Goal: Task Accomplishment & Management: Manage account settings

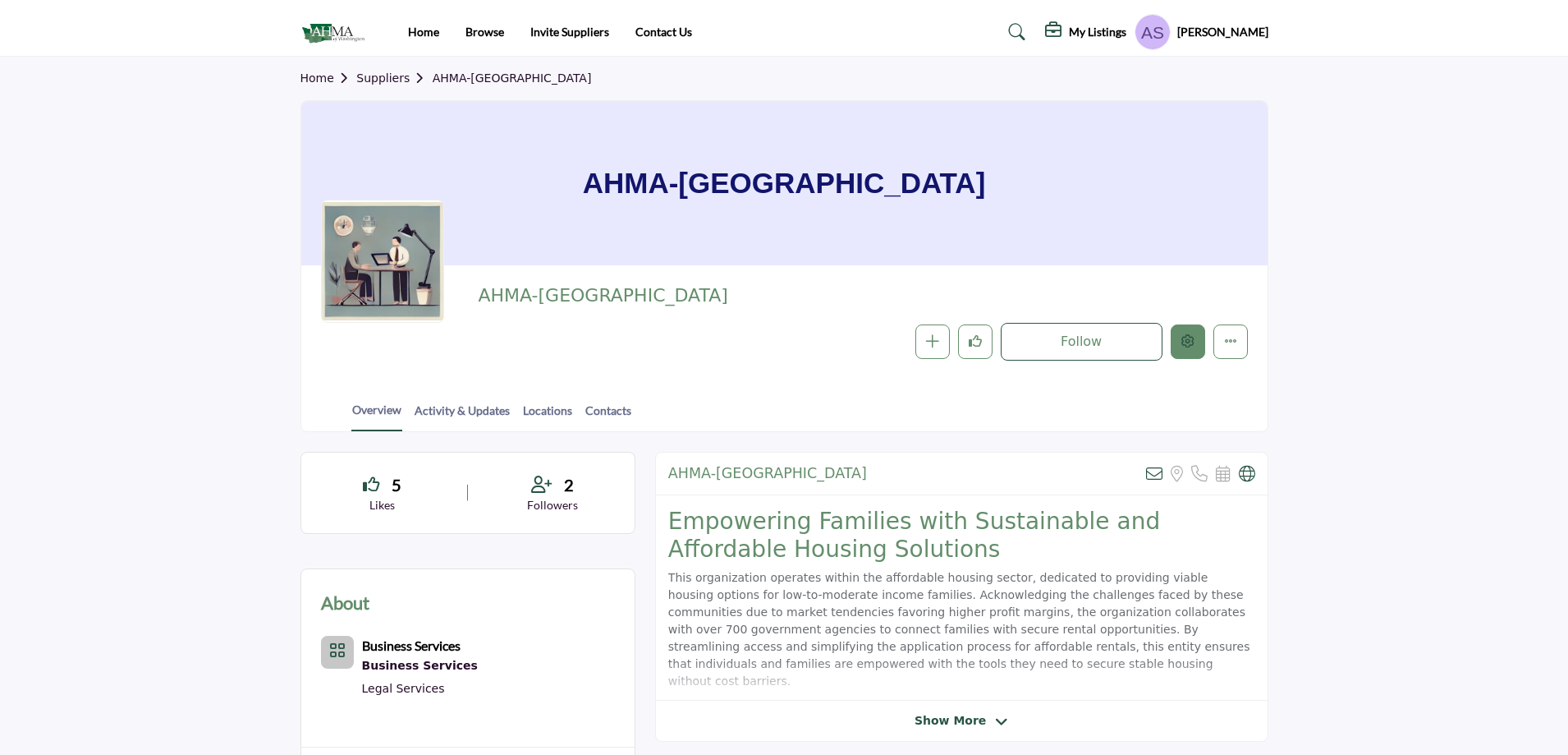
click at [1198, 336] on button "Edit company" at bounding box center [1188, 342] width 35 height 35
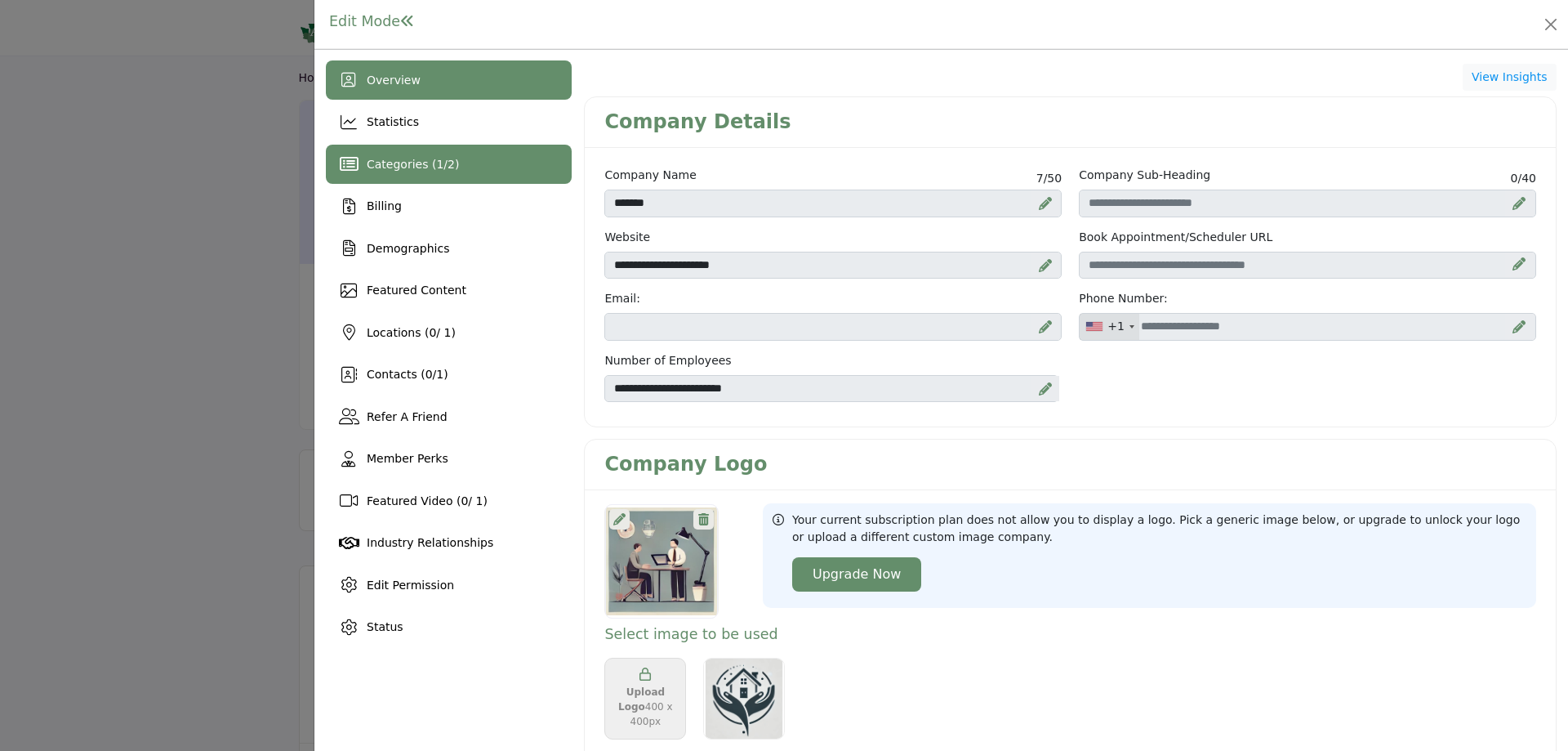
click at [436, 160] on span "1" at bounding box center [439, 164] width 7 height 13
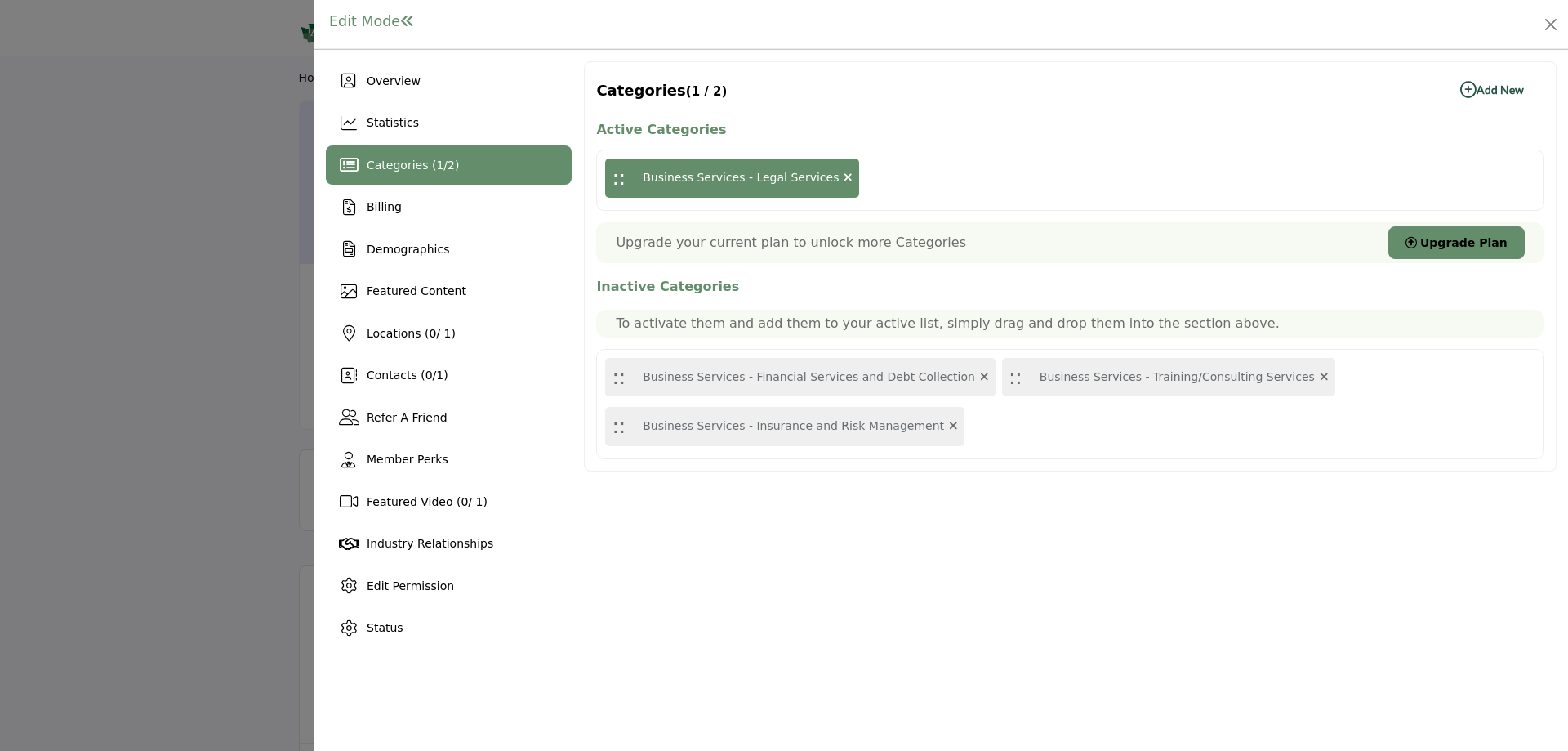
click at [1497, 91] on b "Add New Add New" at bounding box center [1493, 90] width 64 height 16
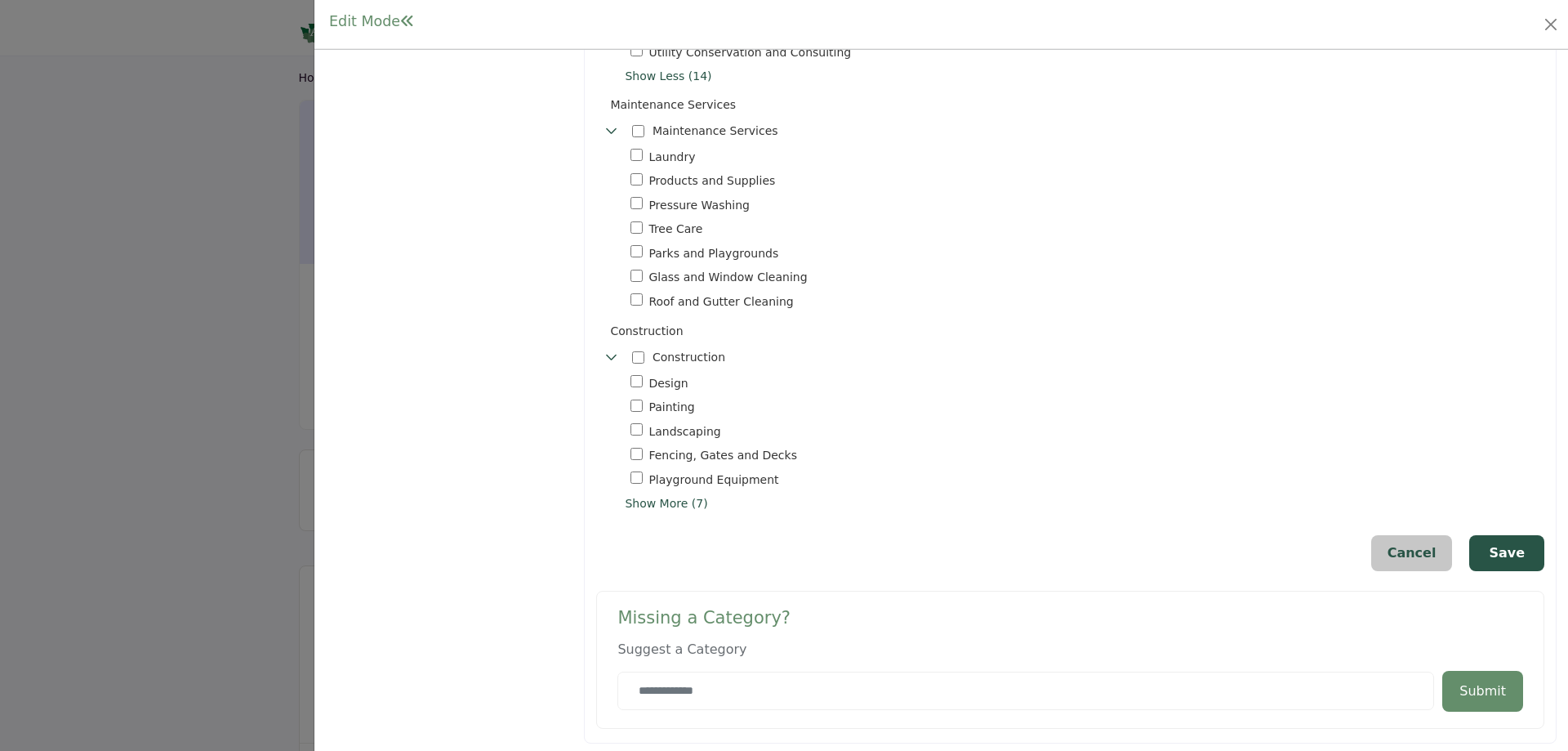
scroll to position [631, 0]
click at [659, 501] on span "Show More (7)" at bounding box center [1084, 502] width 920 height 17
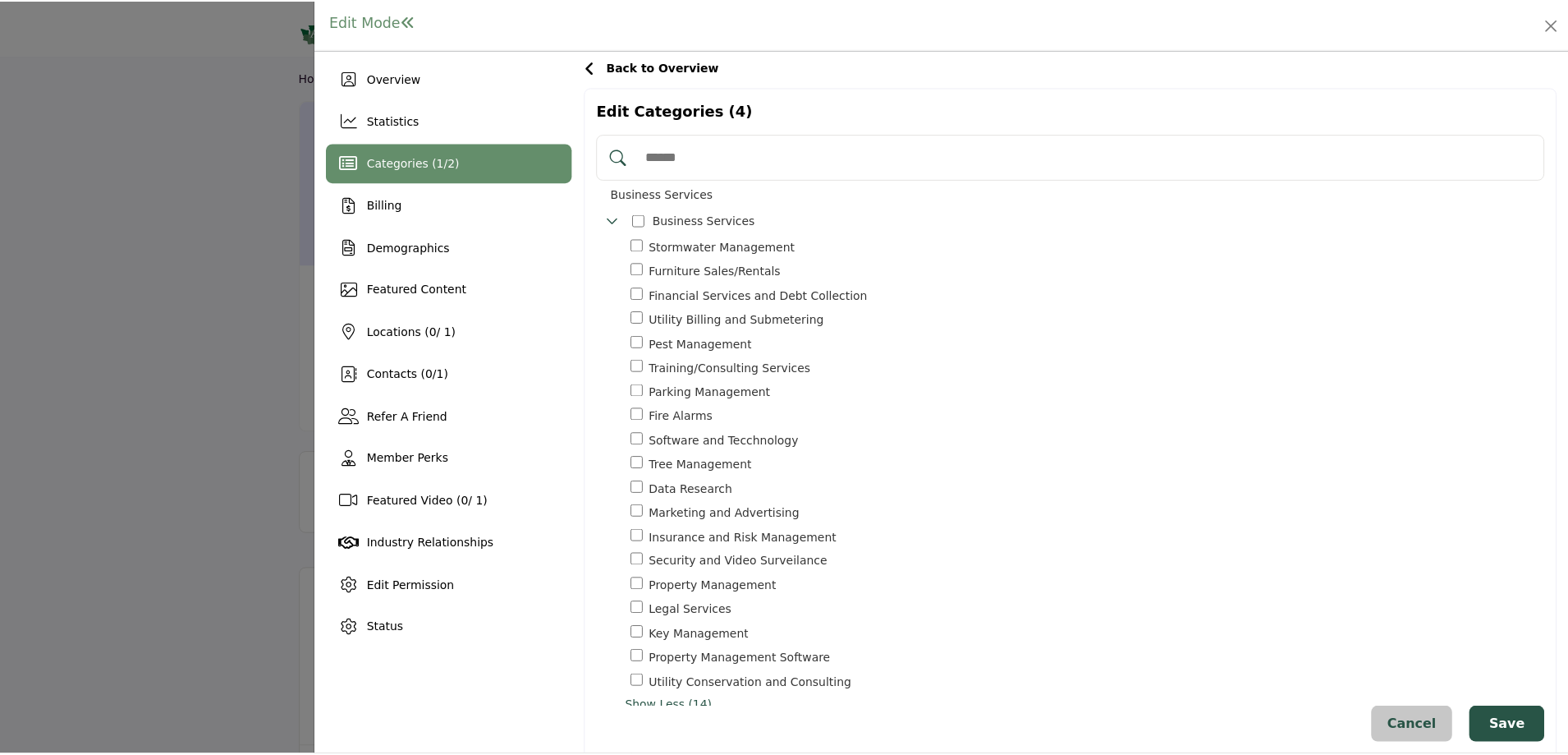
scroll to position [0, 0]
click at [462, 168] on div "Categories ( 1 / 2 )" at bounding box center [452, 165] width 247 height 40
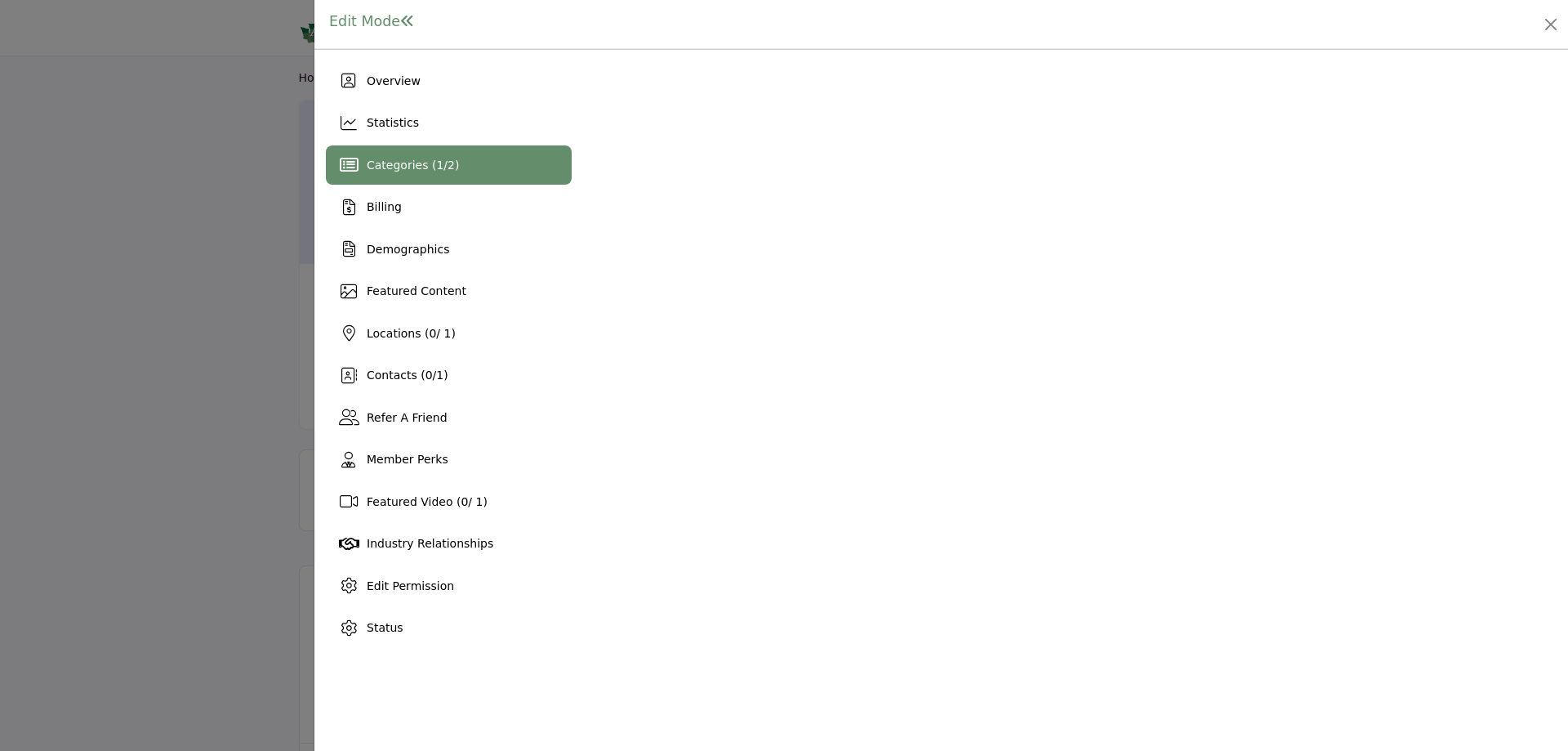
click at [425, 168] on span "Categories ( 1 / 2 )" at bounding box center [412, 165] width 93 height 13
click at [374, 95] on div "Overview" at bounding box center [449, 81] width 246 height 39
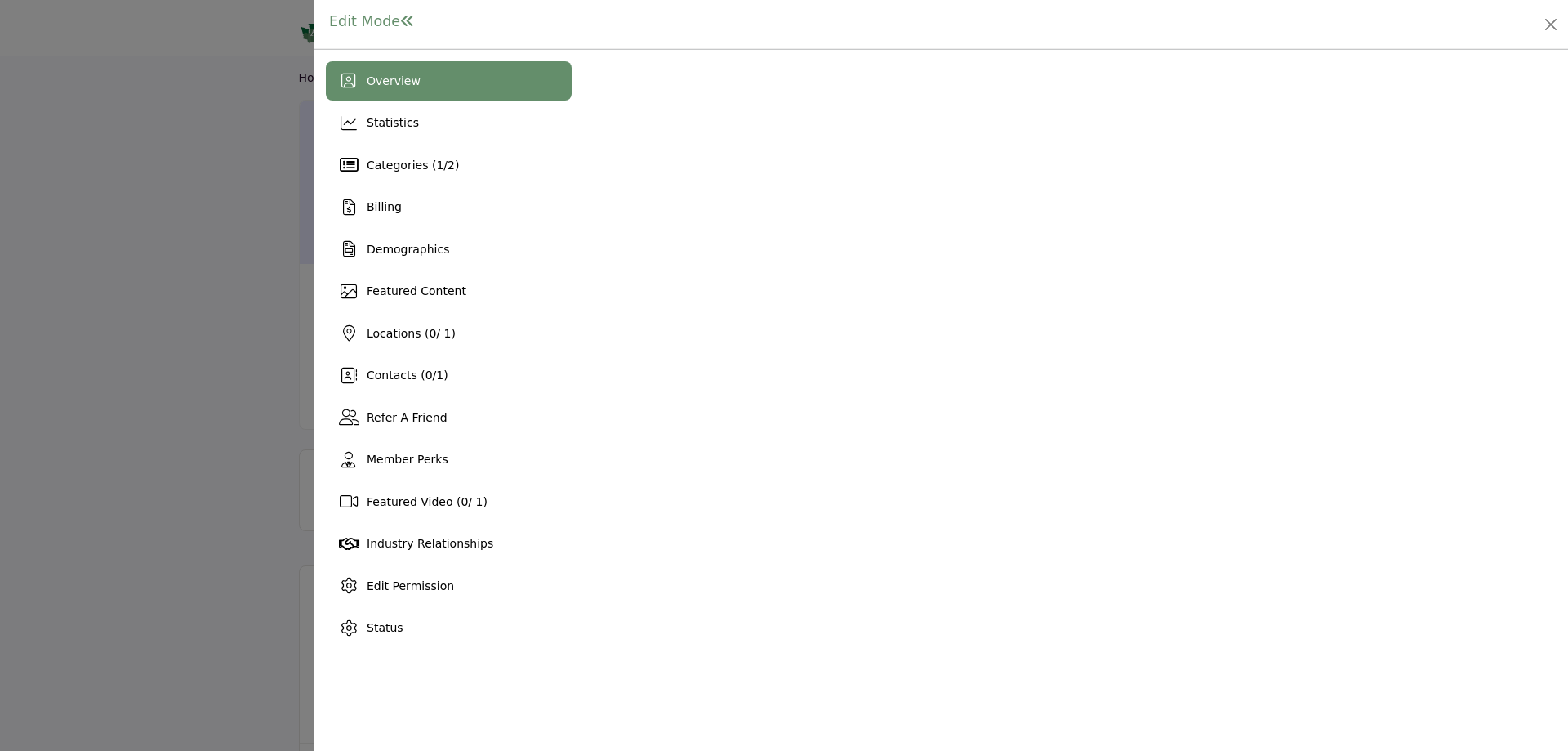
click at [176, 175] on div at bounding box center [784, 376] width 1568 height 751
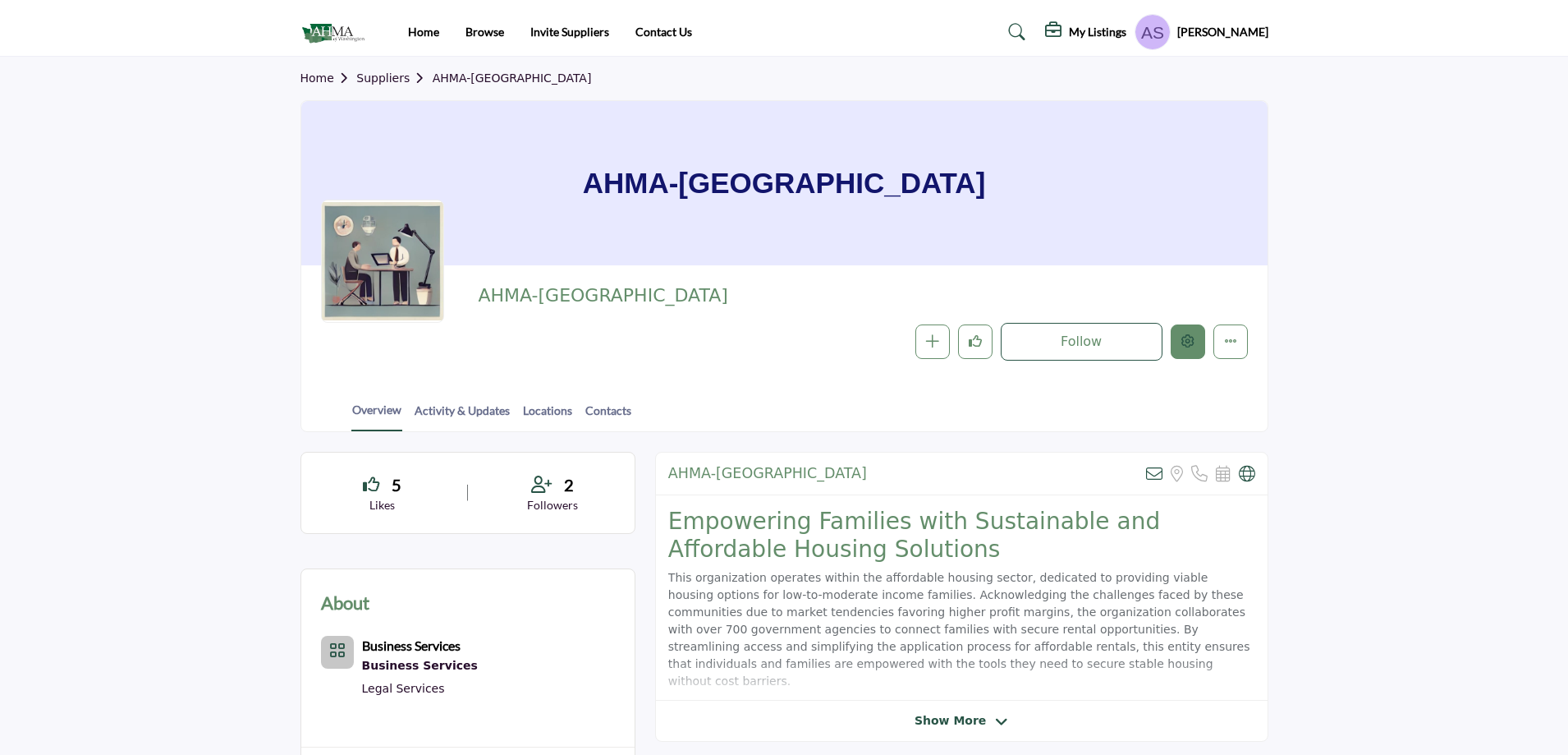
click at [1177, 349] on button "Edit company" at bounding box center [1188, 342] width 35 height 35
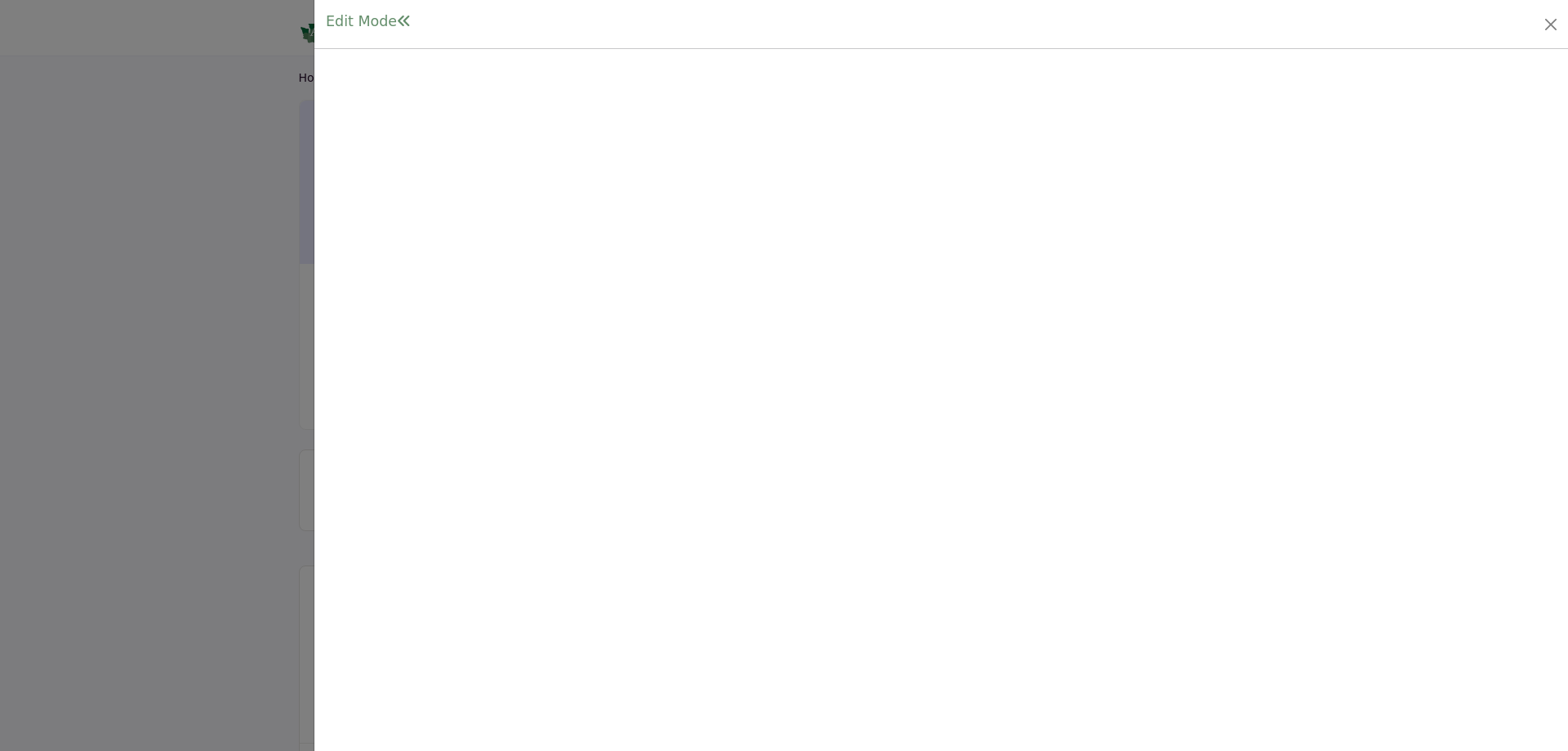
click at [266, 278] on div at bounding box center [784, 376] width 1568 height 751
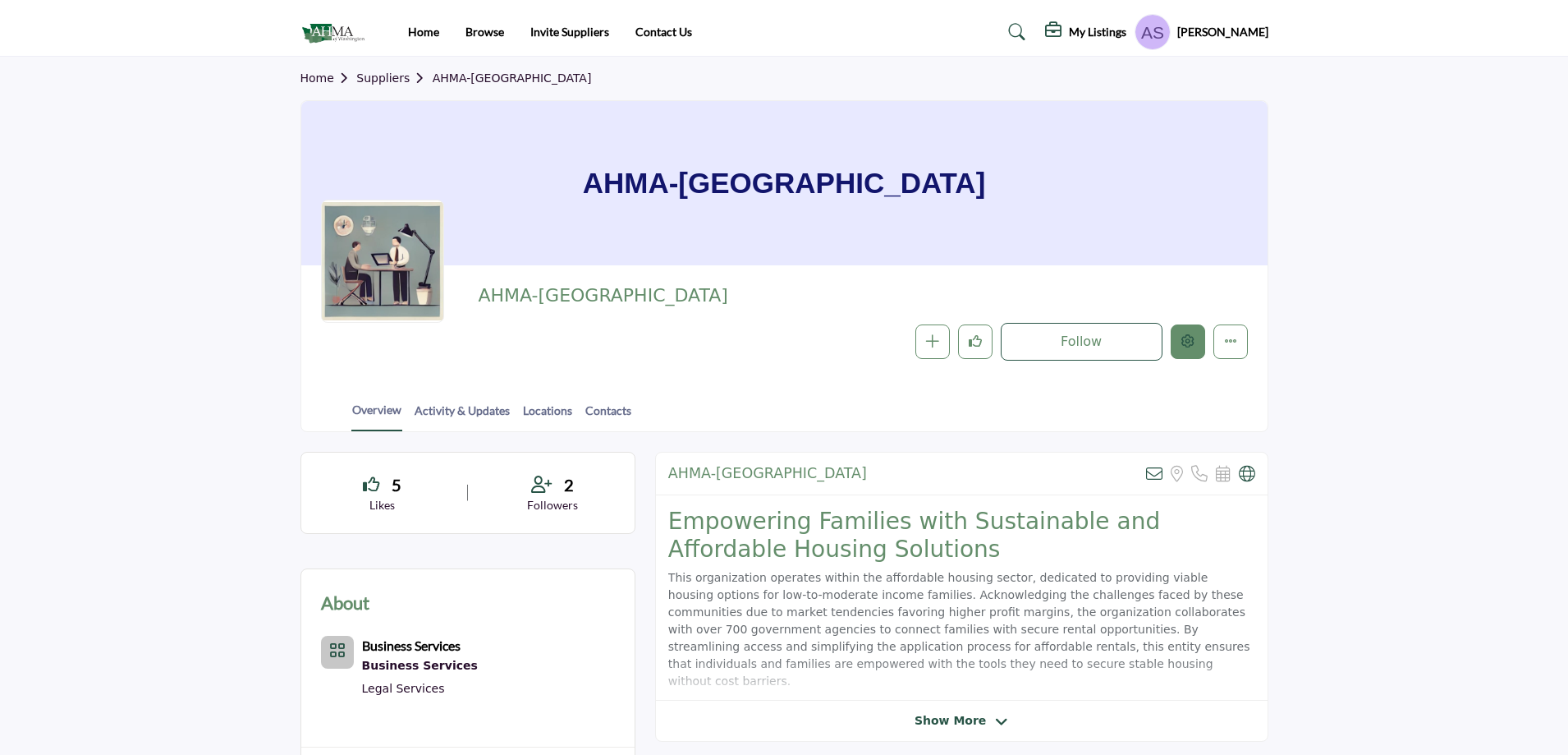
click at [1188, 340] on icon "Edit company" at bounding box center [1188, 341] width 13 height 13
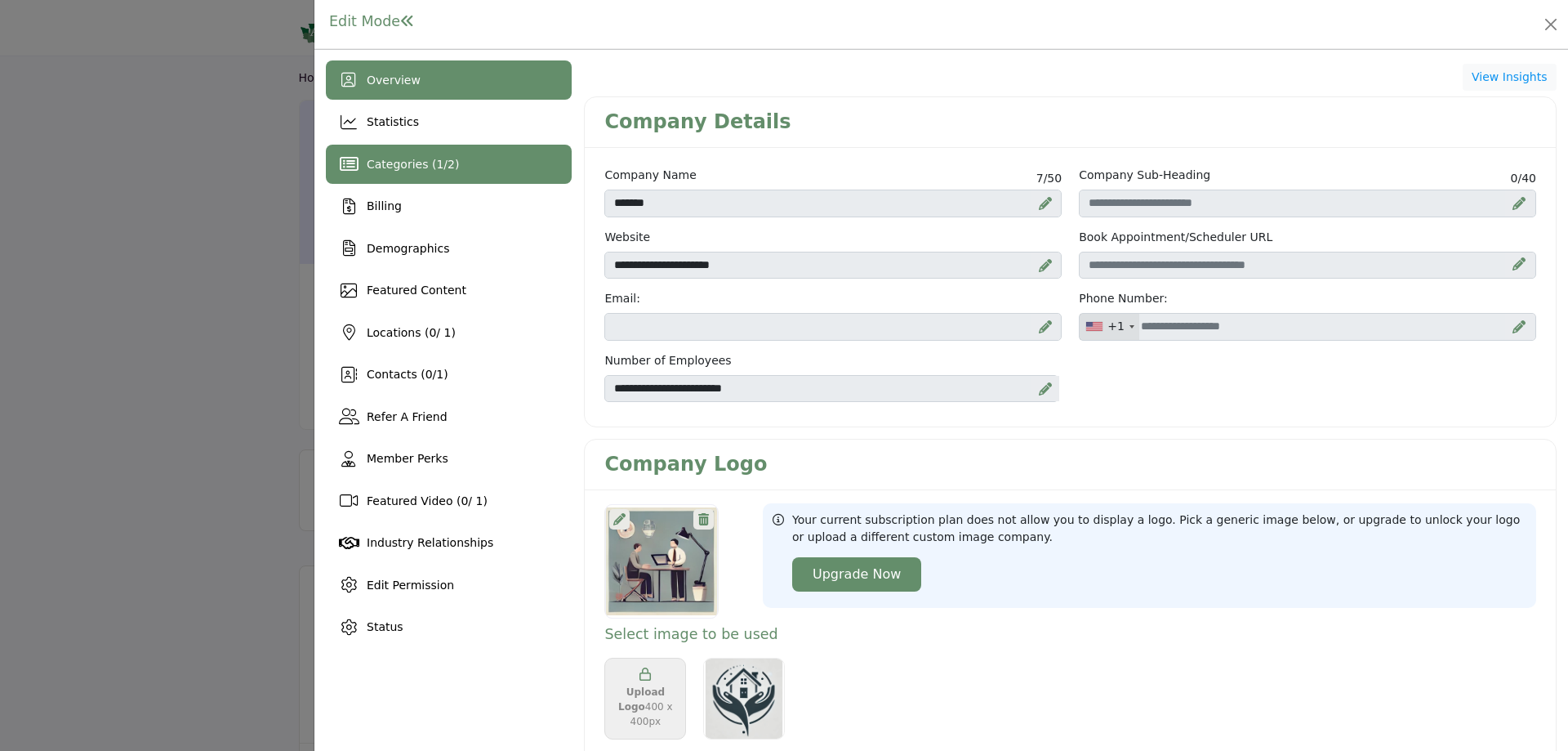
click at [429, 174] on div "Categories ( 1 / 2 )" at bounding box center [449, 164] width 246 height 39
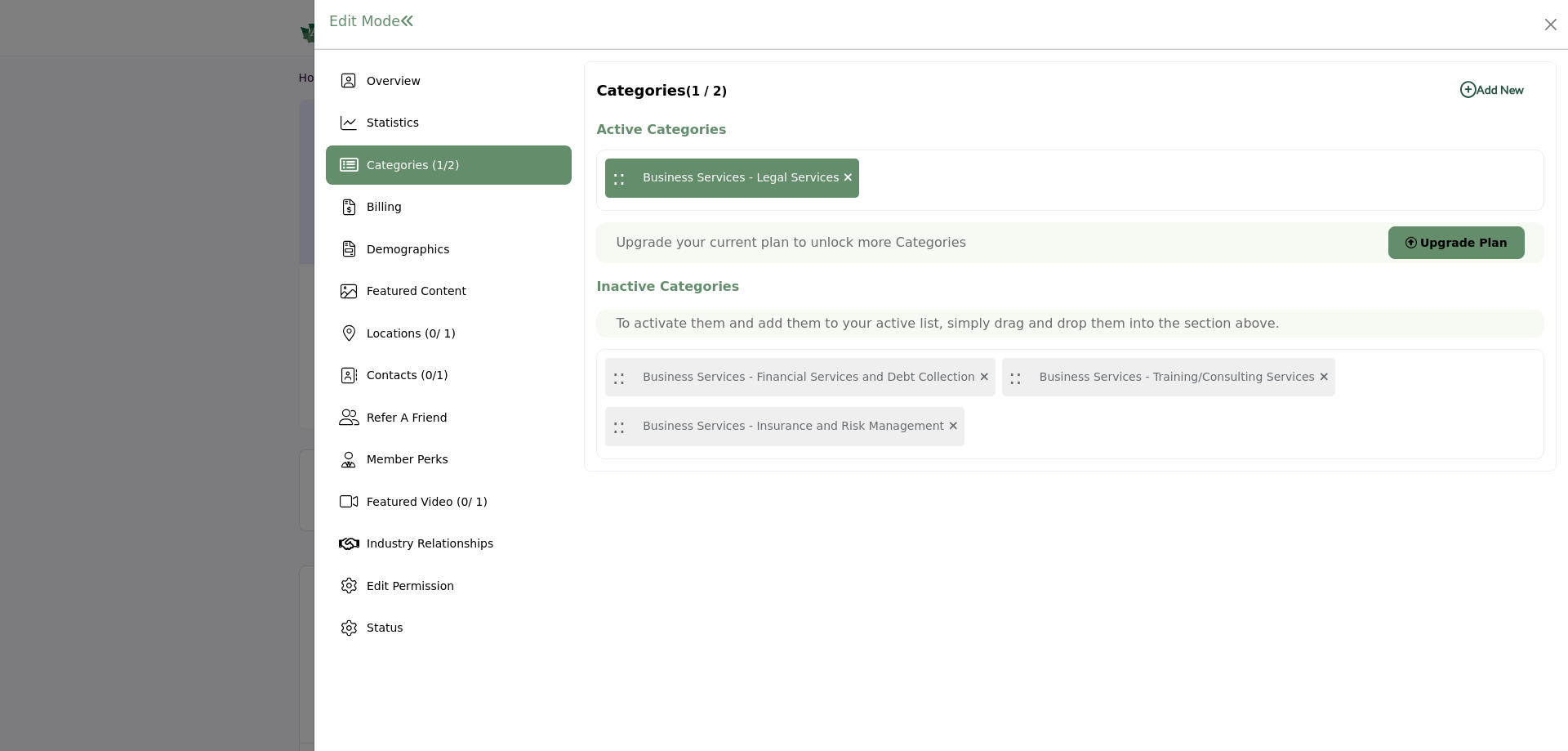
click at [1505, 82] on b "Add New Add New" at bounding box center [1493, 90] width 64 height 16
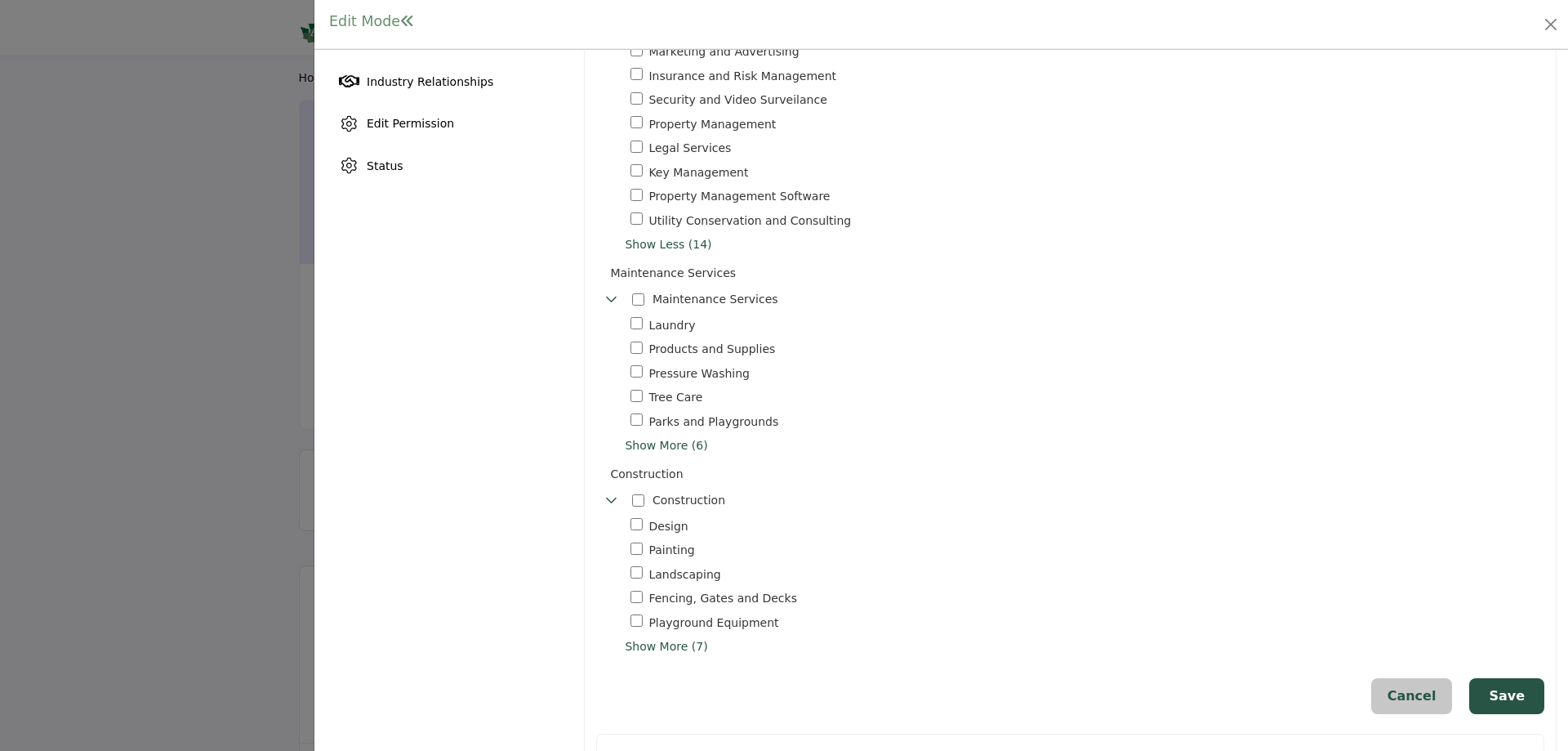
scroll to position [490, 0]
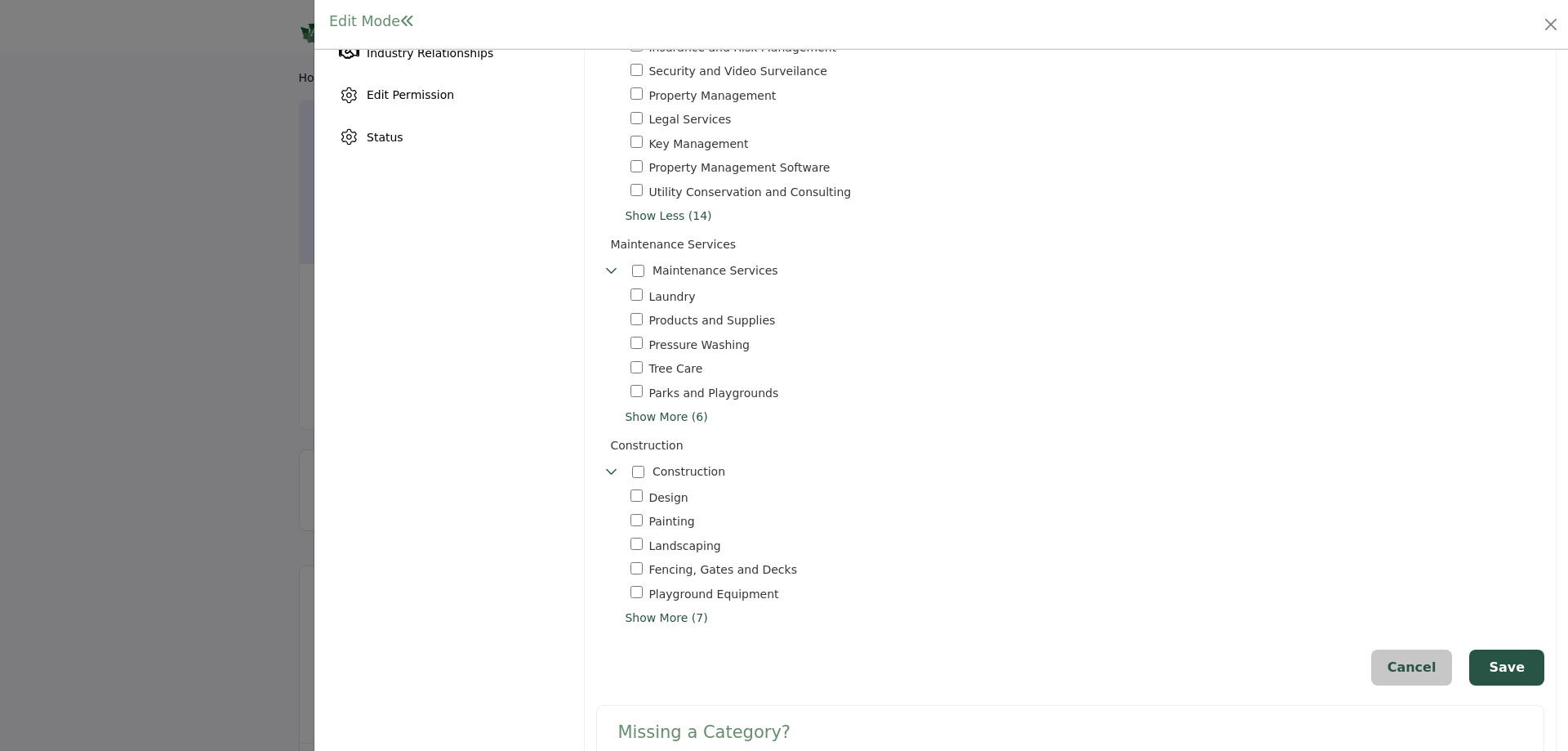
click at [665, 415] on span "Show More (6)" at bounding box center [1084, 416] width 920 height 17
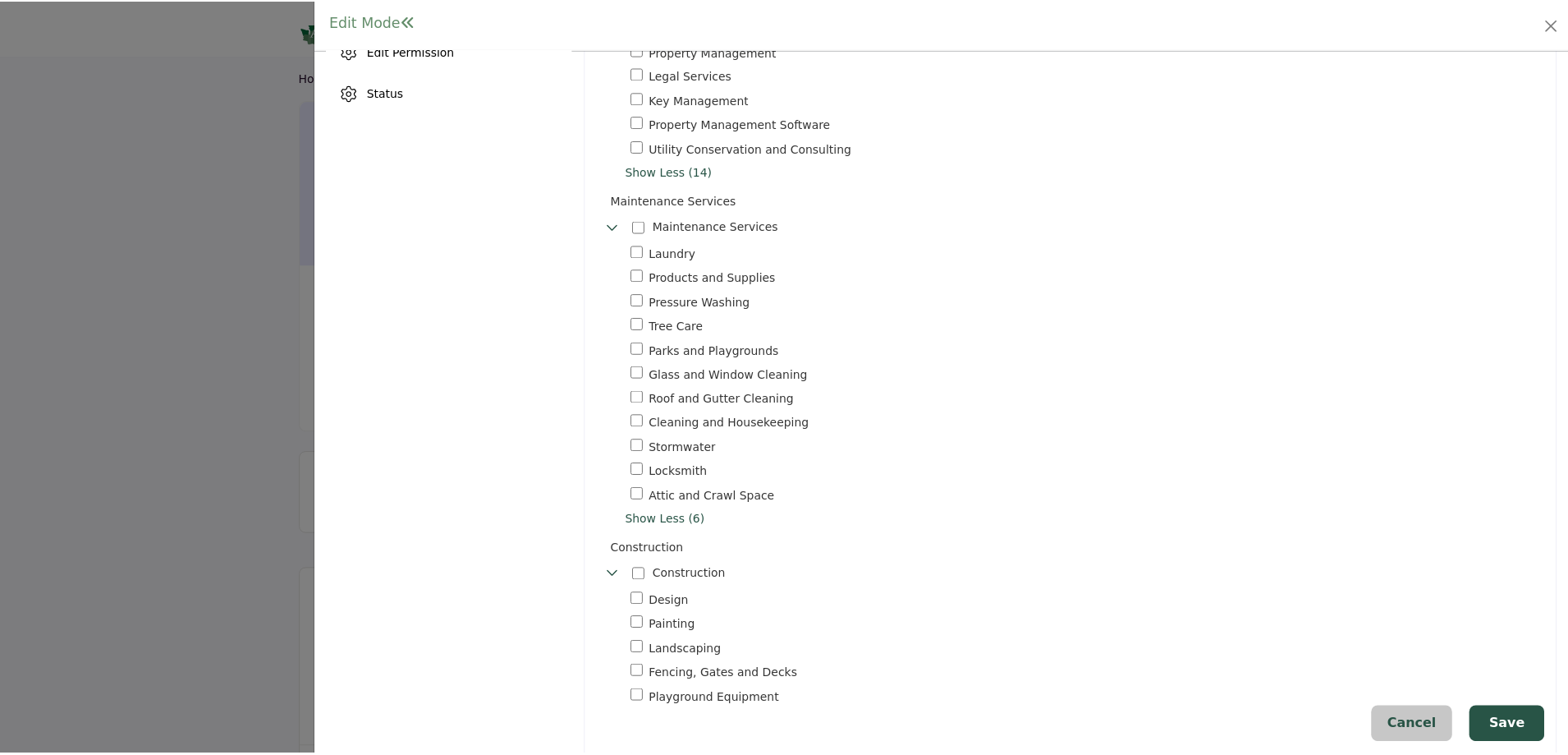
scroll to position [575, 0]
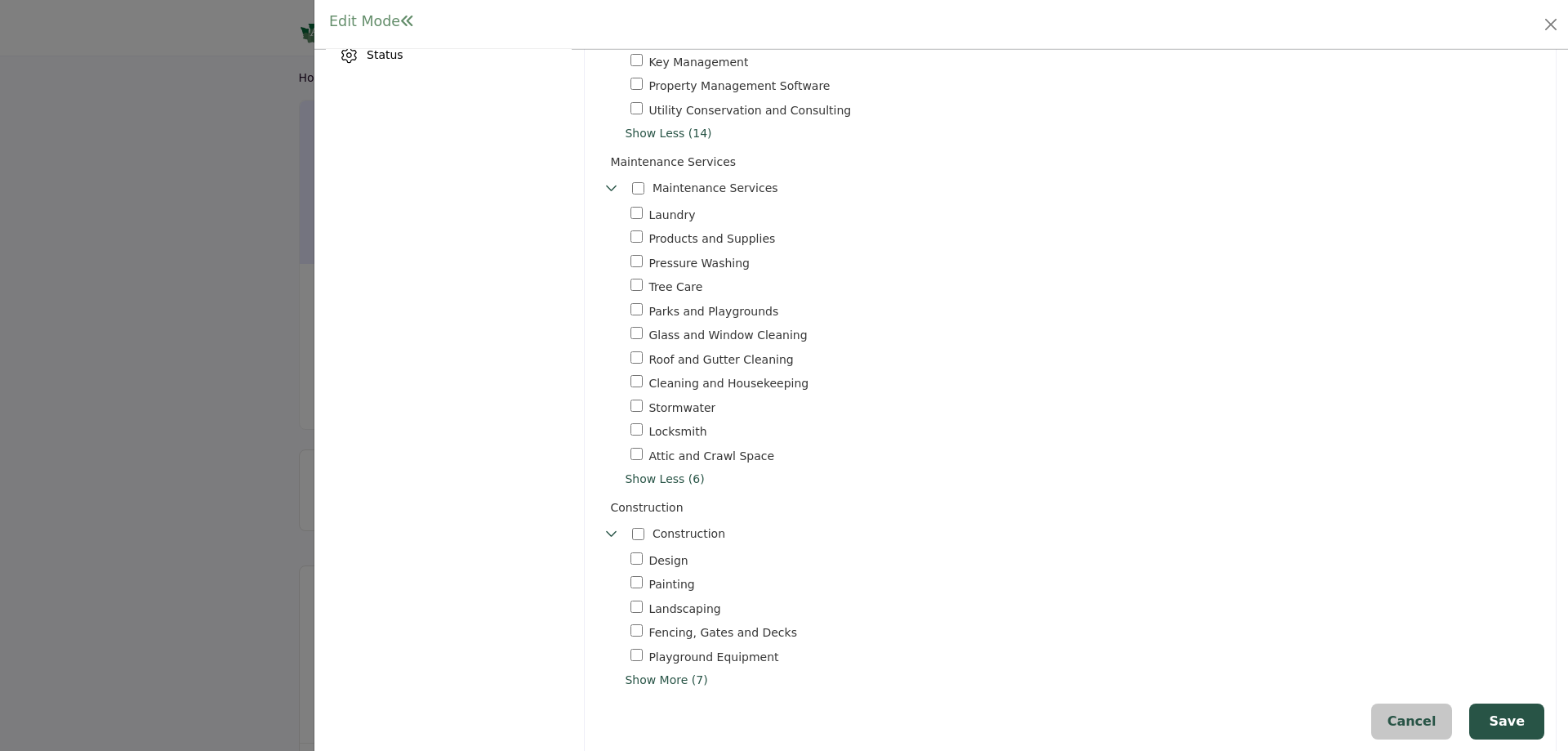
click at [232, 213] on div at bounding box center [784, 376] width 1568 height 751
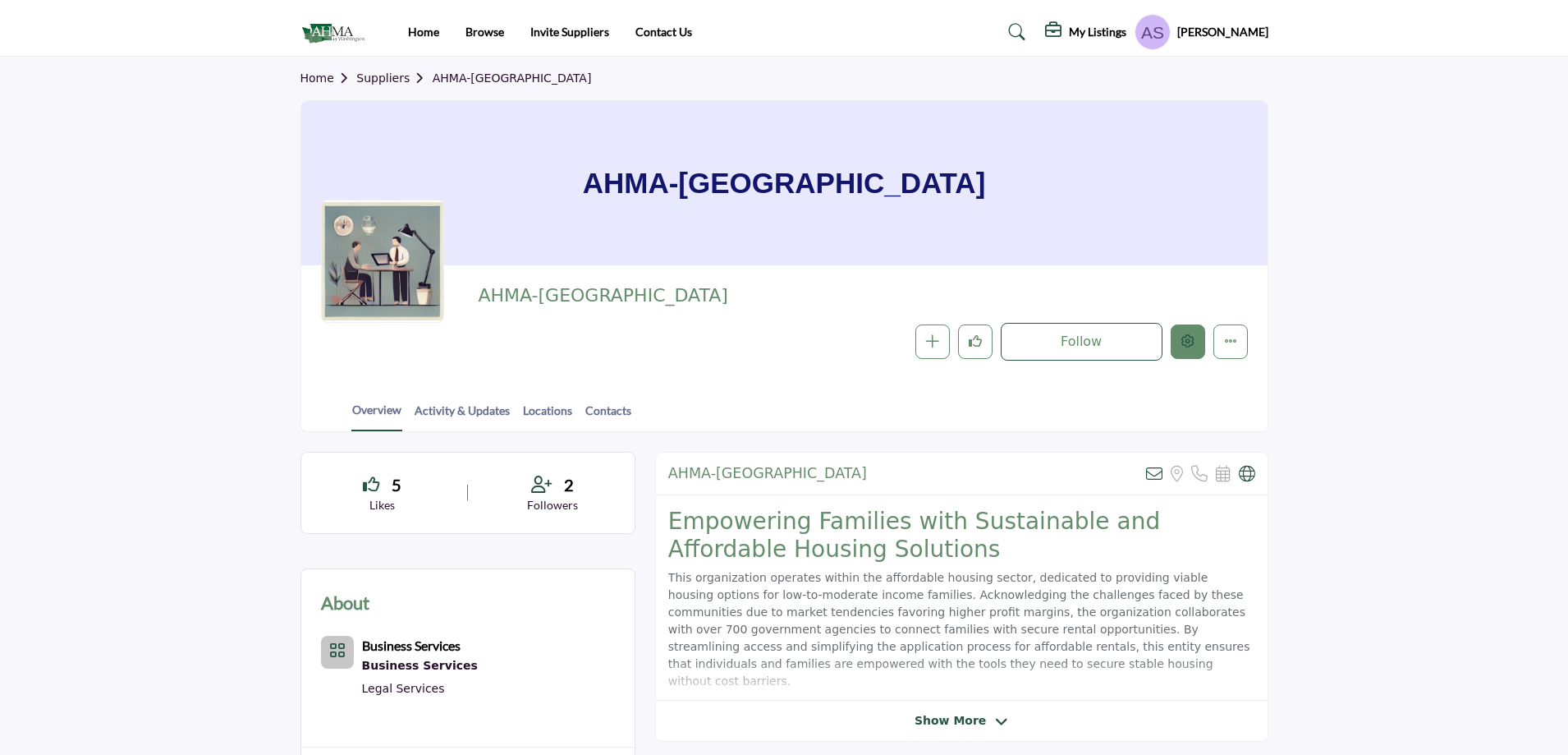
click at [1179, 335] on button "Edit company" at bounding box center [1188, 342] width 35 height 35
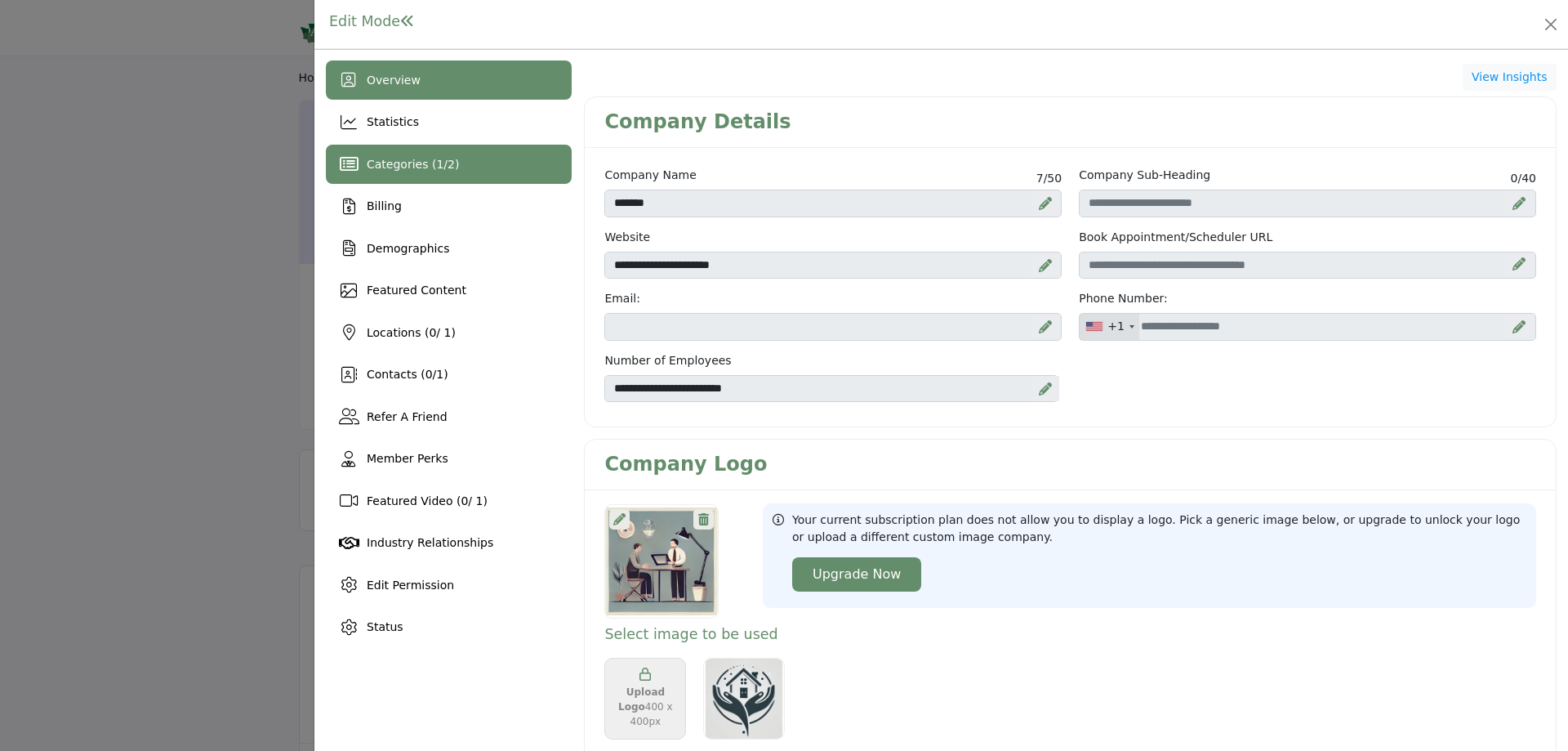
click at [403, 156] on div "Categories ( 1 / 2 )" at bounding box center [412, 164] width 93 height 17
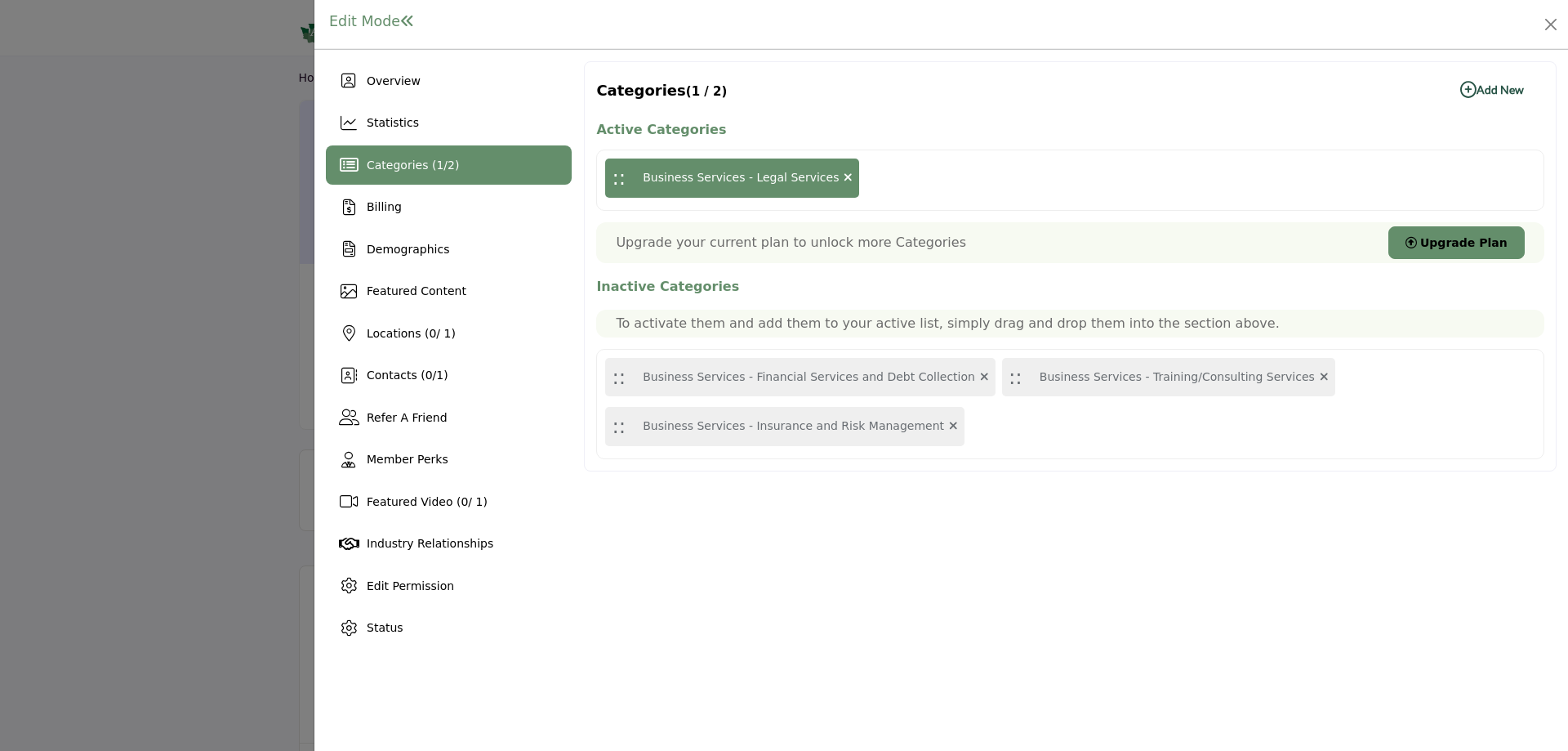
click at [1492, 84] on b "Add New Add New" at bounding box center [1493, 90] width 64 height 16
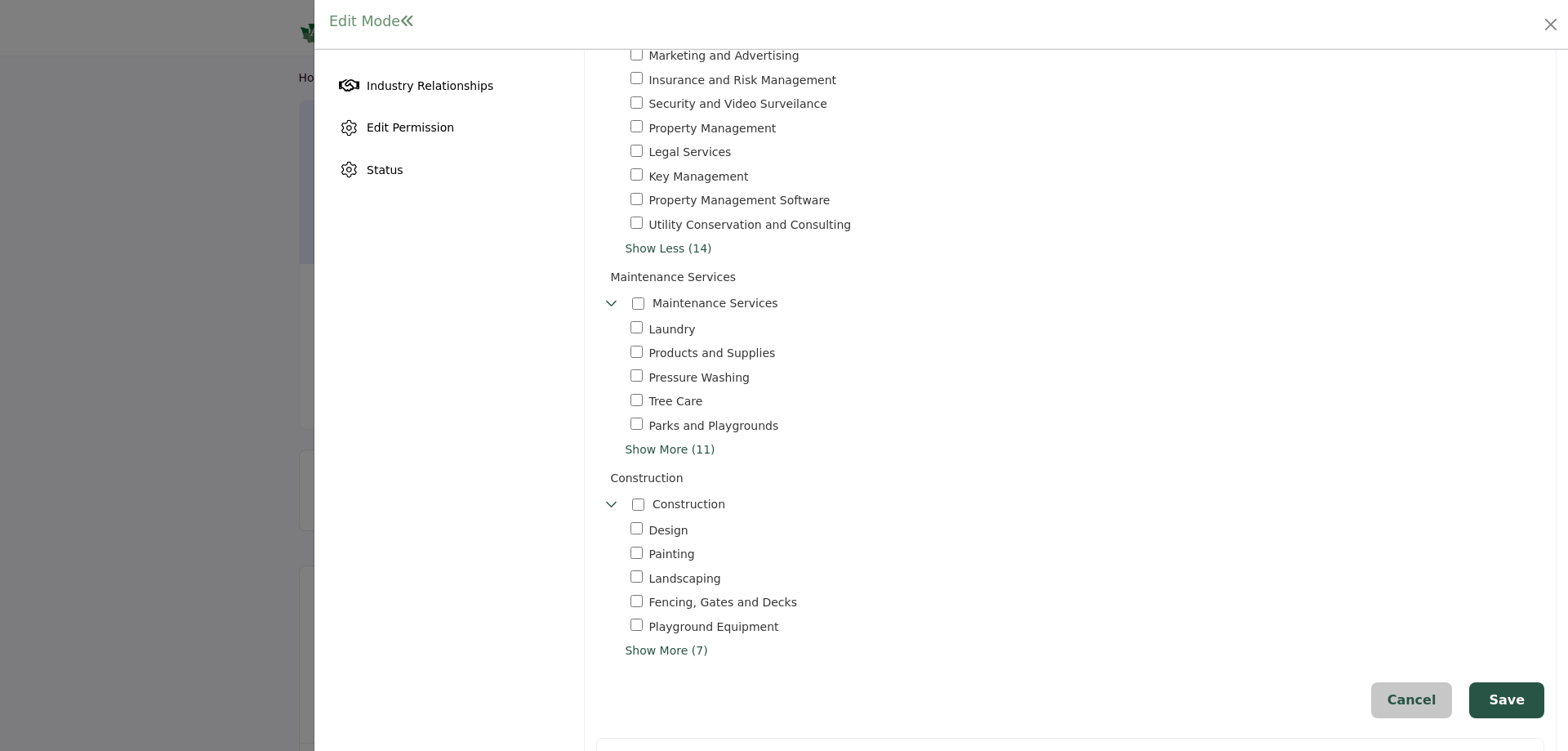
scroll to position [490, 0]
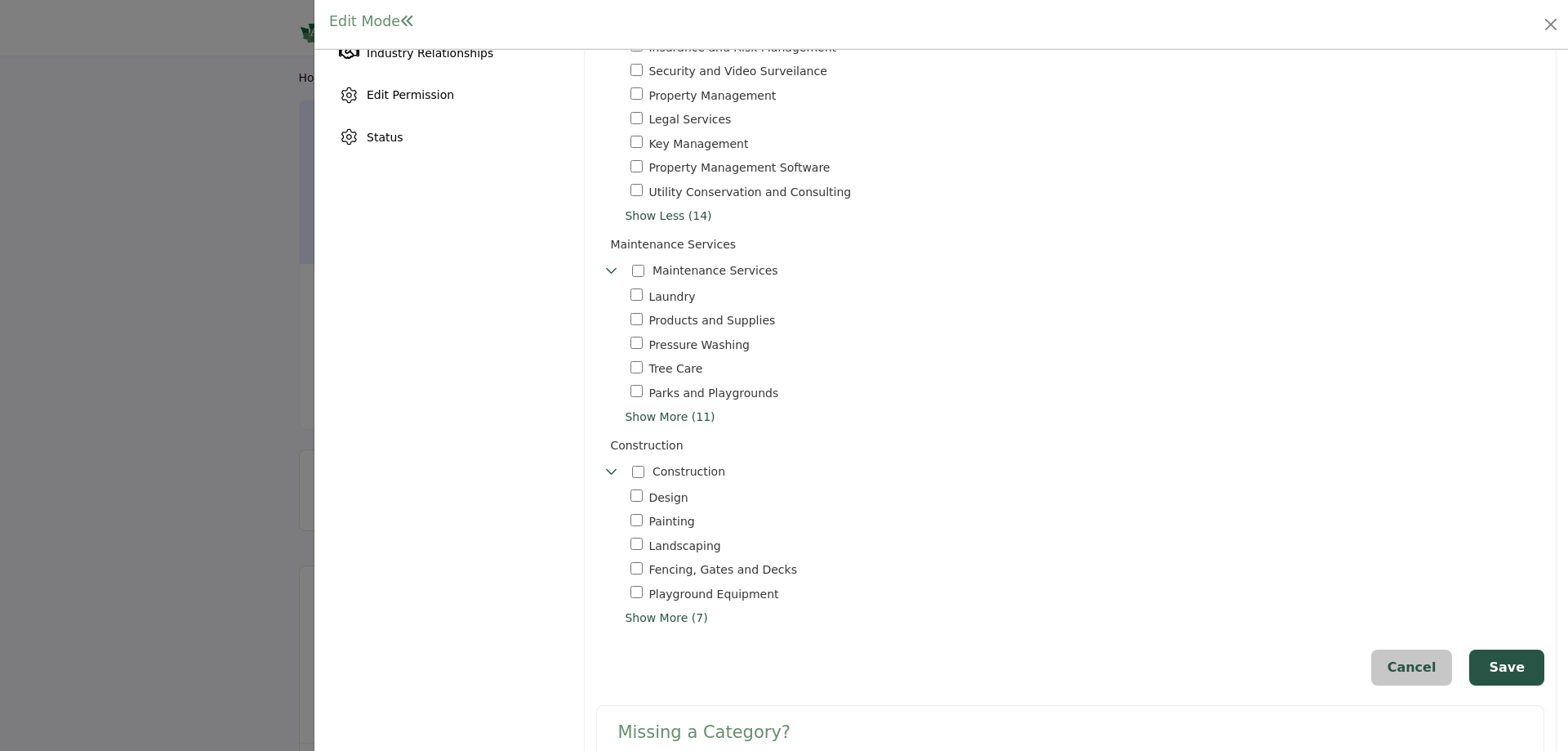
click at [655, 415] on span "Show More (11)" at bounding box center [1084, 416] width 920 height 17
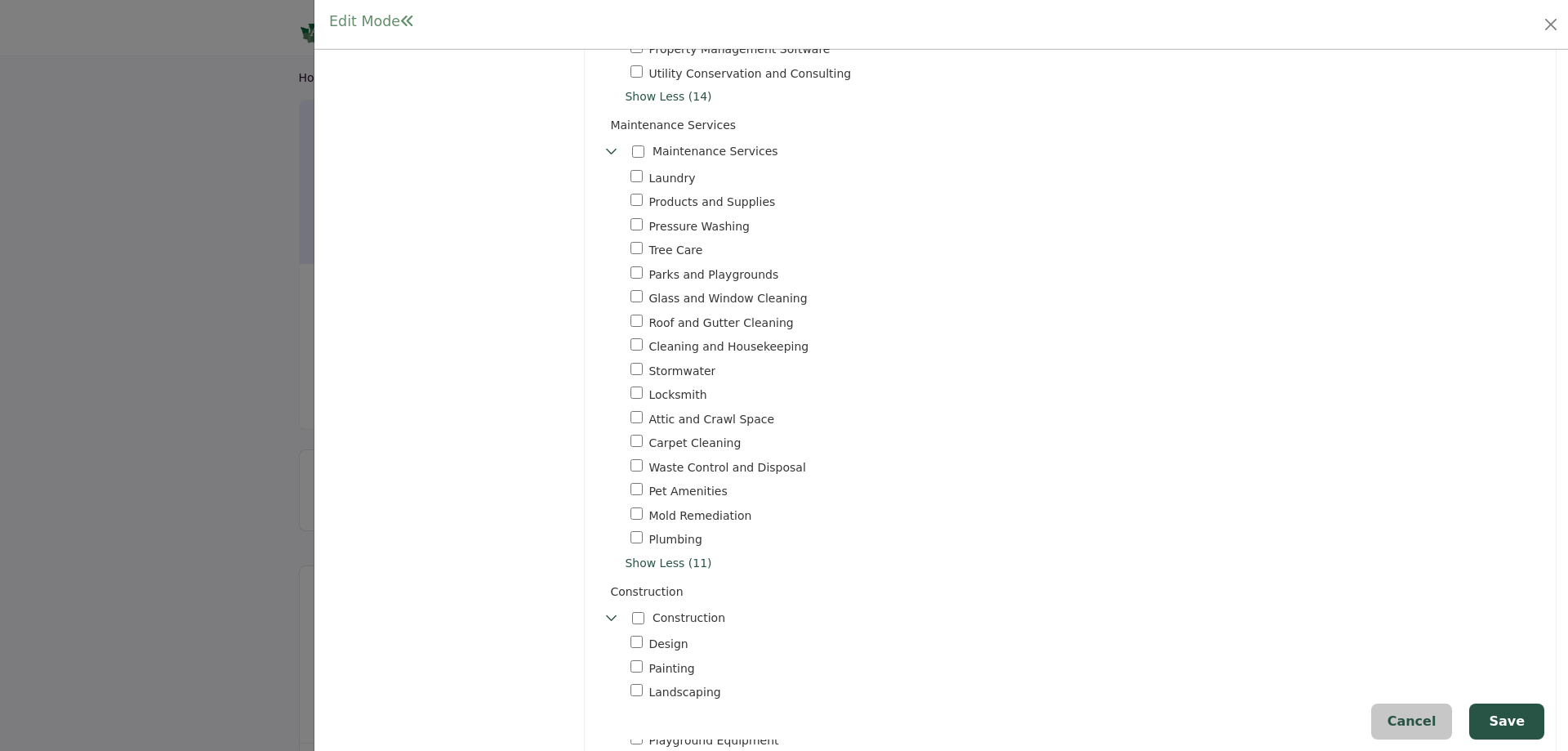
scroll to position [572, 0]
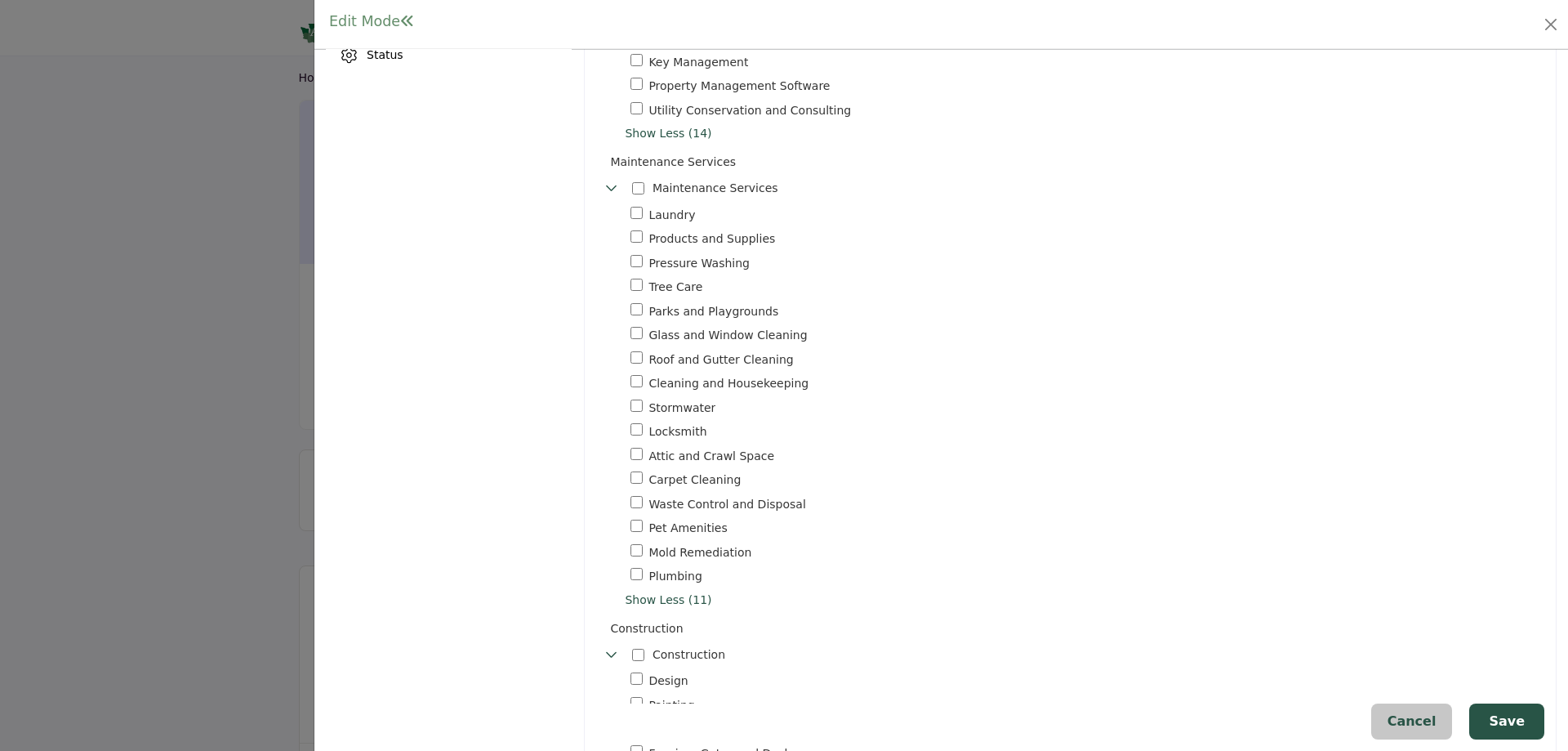
drag, startPoint x: 669, startPoint y: 220, endPoint x: 652, endPoint y: 221, distance: 17.0
click at [652, 221] on div "Laundry 1" at bounding box center [1090, 215] width 920 height 19
drag, startPoint x: 771, startPoint y: 235, endPoint x: 661, endPoint y: 241, distance: 110.2
click at [661, 241] on div "Products and Supplies 5" at bounding box center [1090, 239] width 920 height 19
copy div "ducts and Supplies"
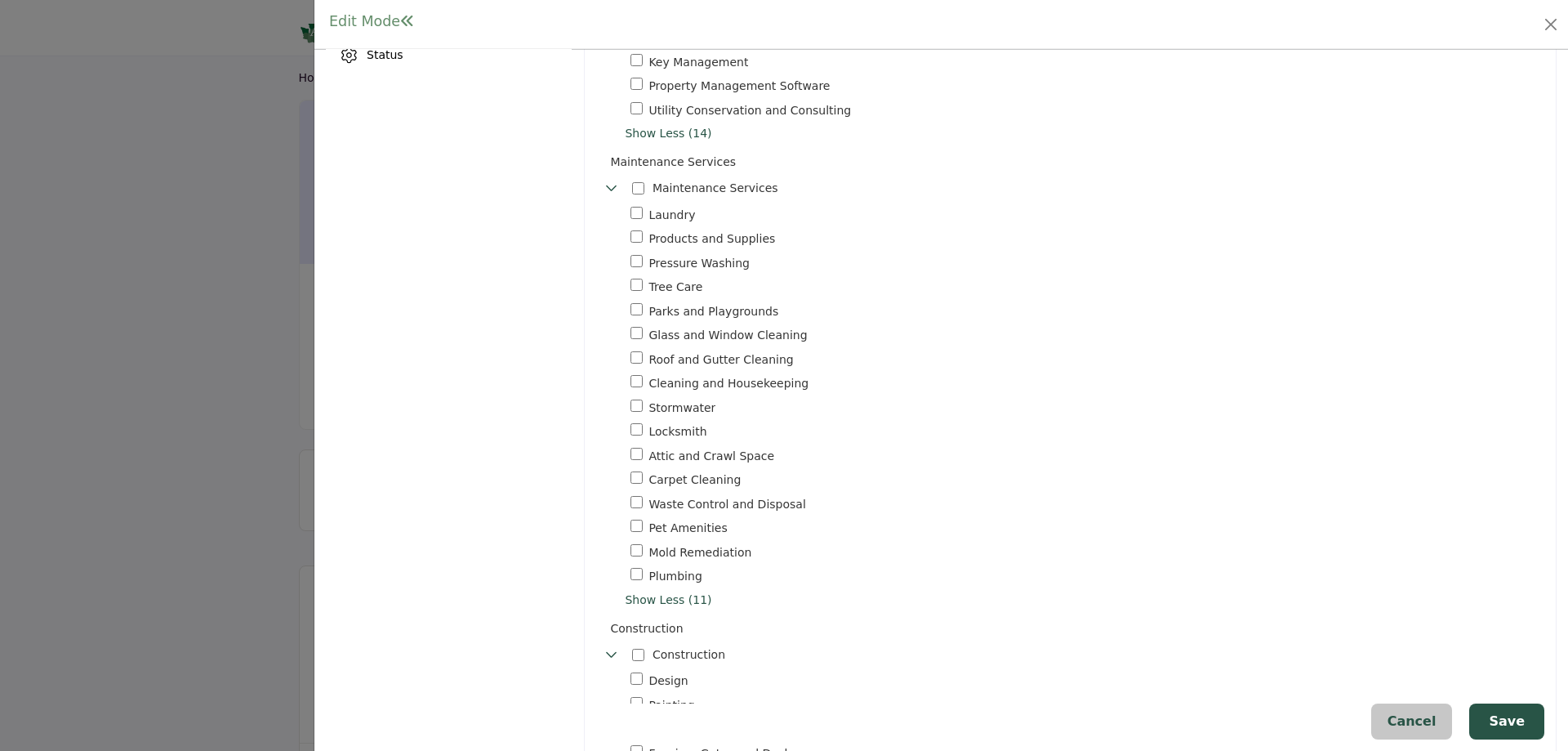
click at [460, 341] on div "Overview Statistics Categories ( 1 / 2 ) Billing Demographics 0 0" at bounding box center [449, 264] width 246 height 1552
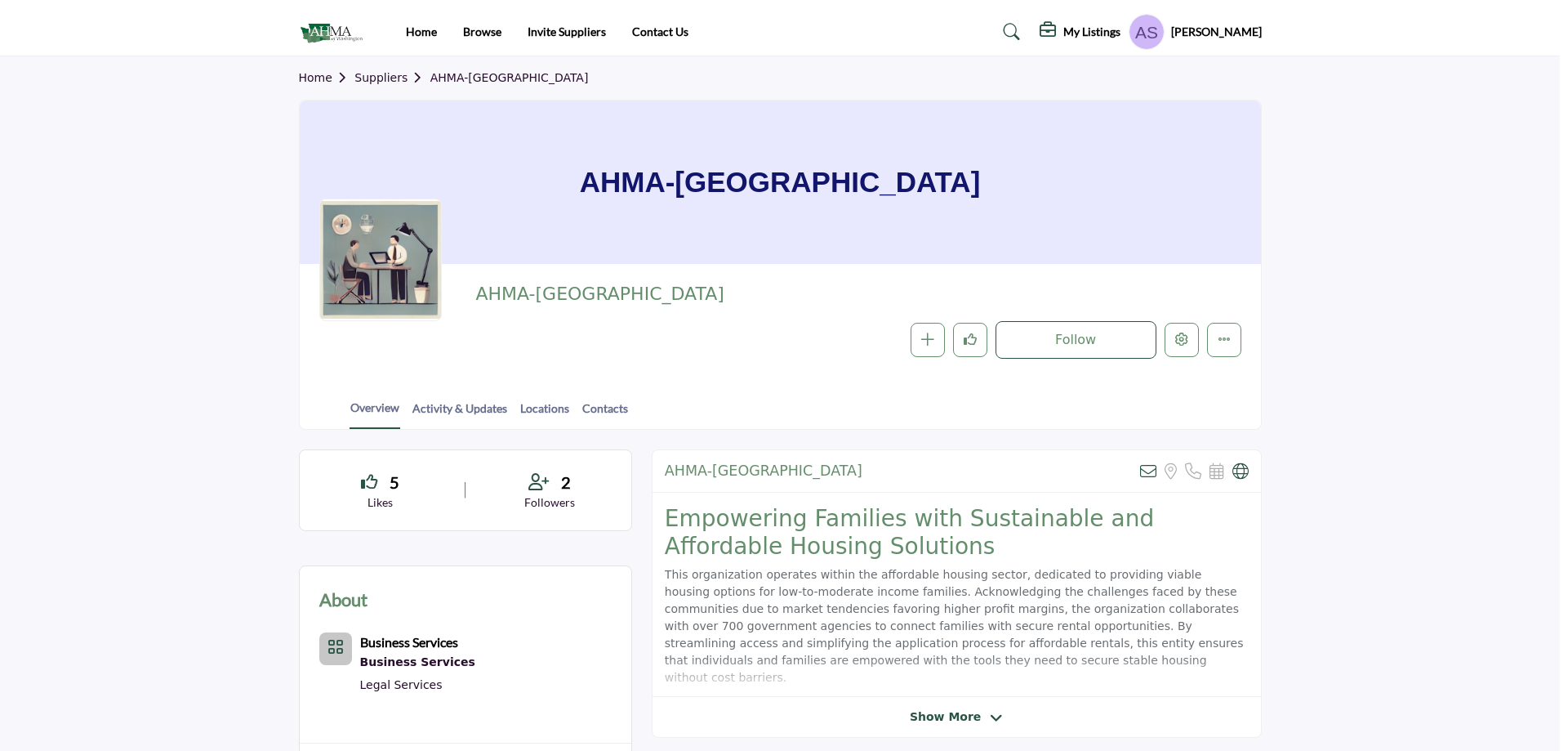
click at [140, 280] on div at bounding box center [784, 376] width 1568 height 751
click at [1179, 342] on icon "Edit company" at bounding box center [1182, 339] width 13 height 13
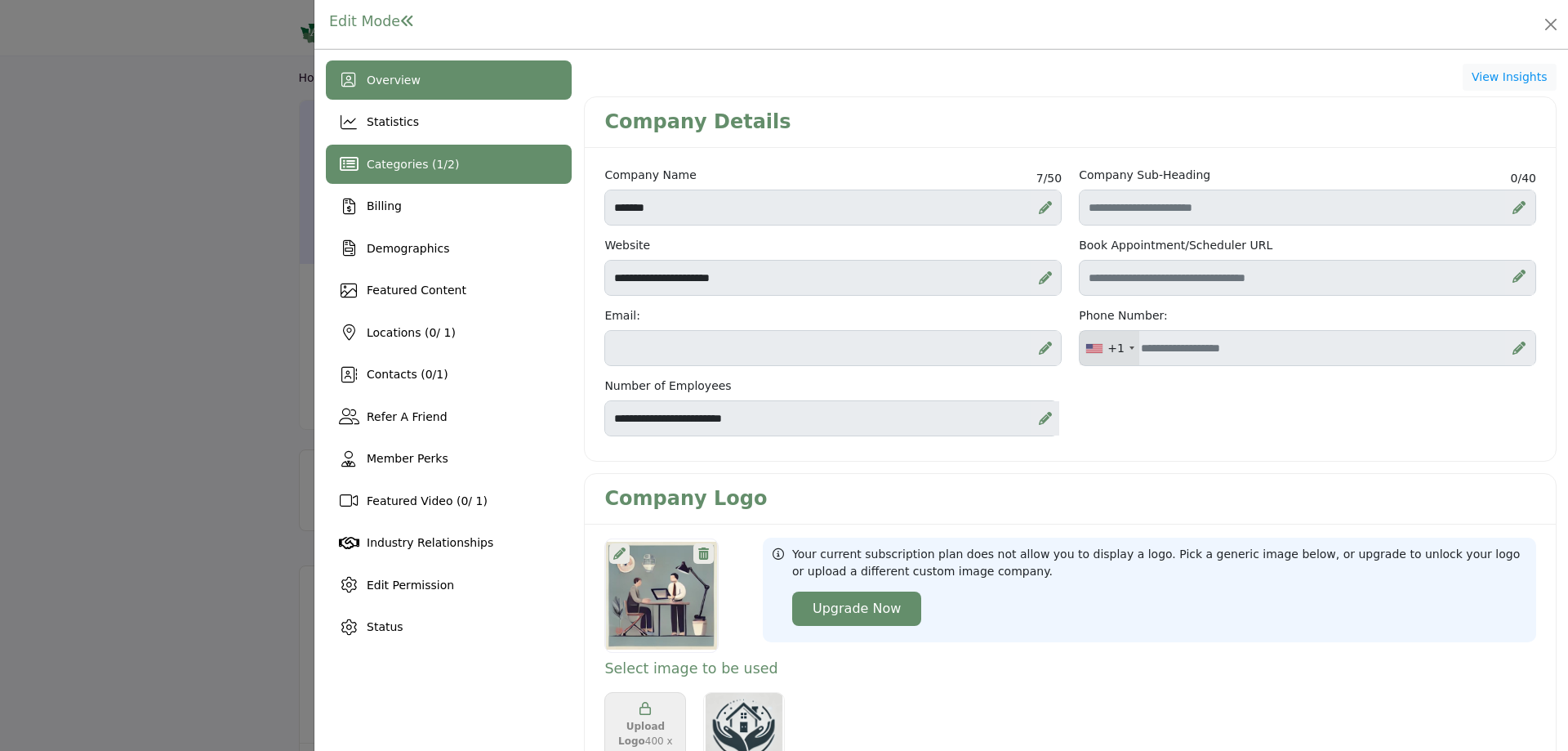
click at [419, 164] on span "Categories ( 1 / 2 )" at bounding box center [412, 164] width 93 height 13
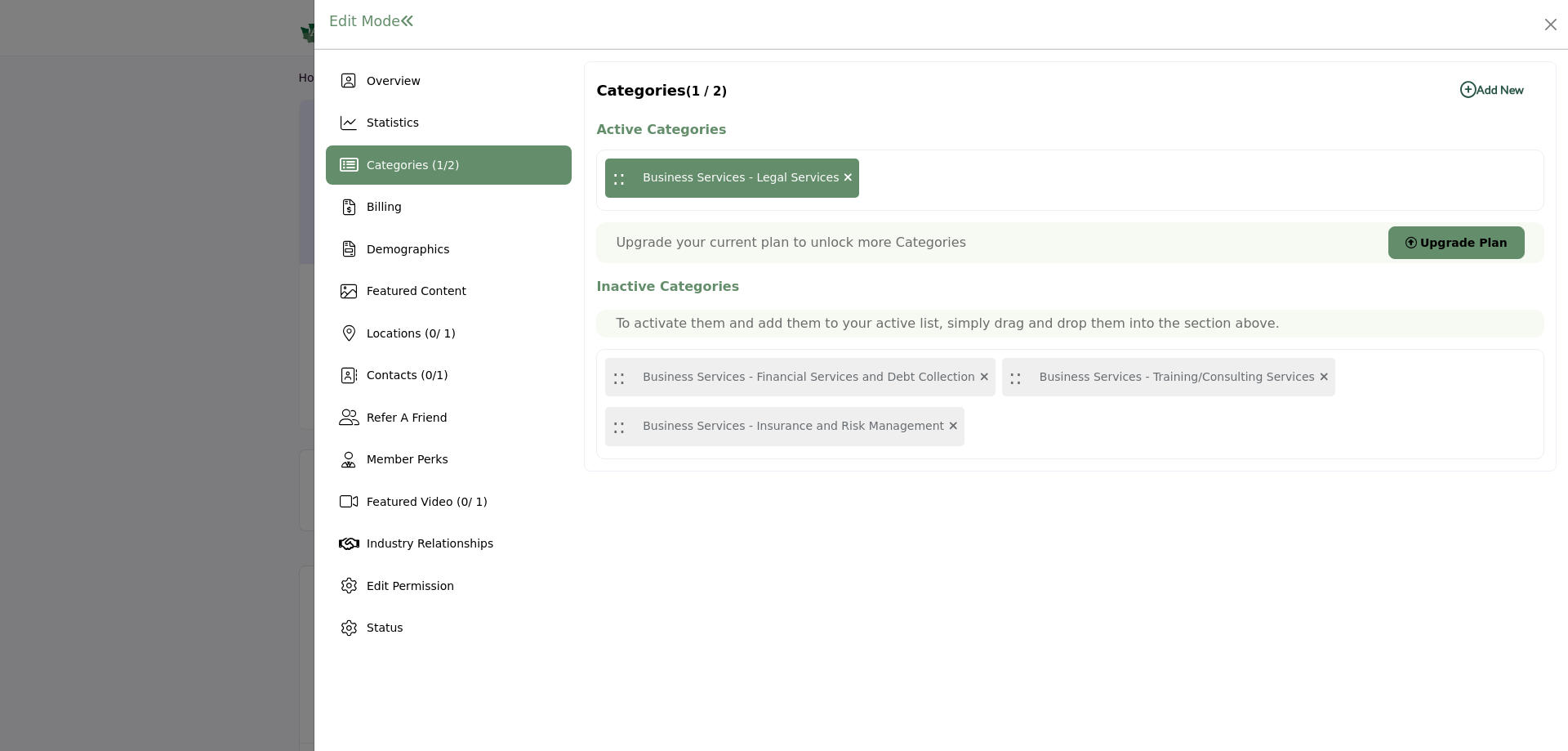
click at [1502, 88] on b "Add New Add New" at bounding box center [1493, 90] width 64 height 16
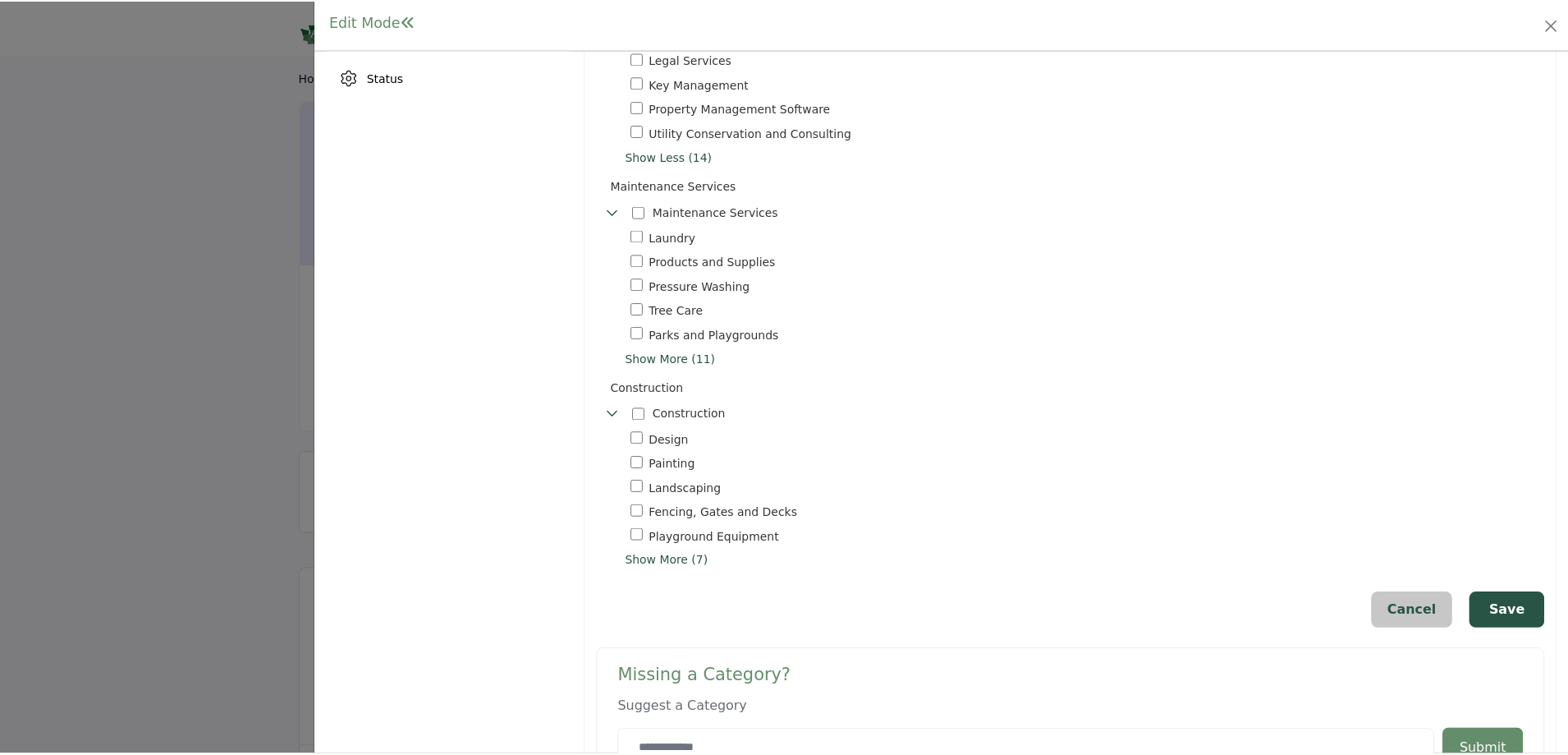
scroll to position [609, 0]
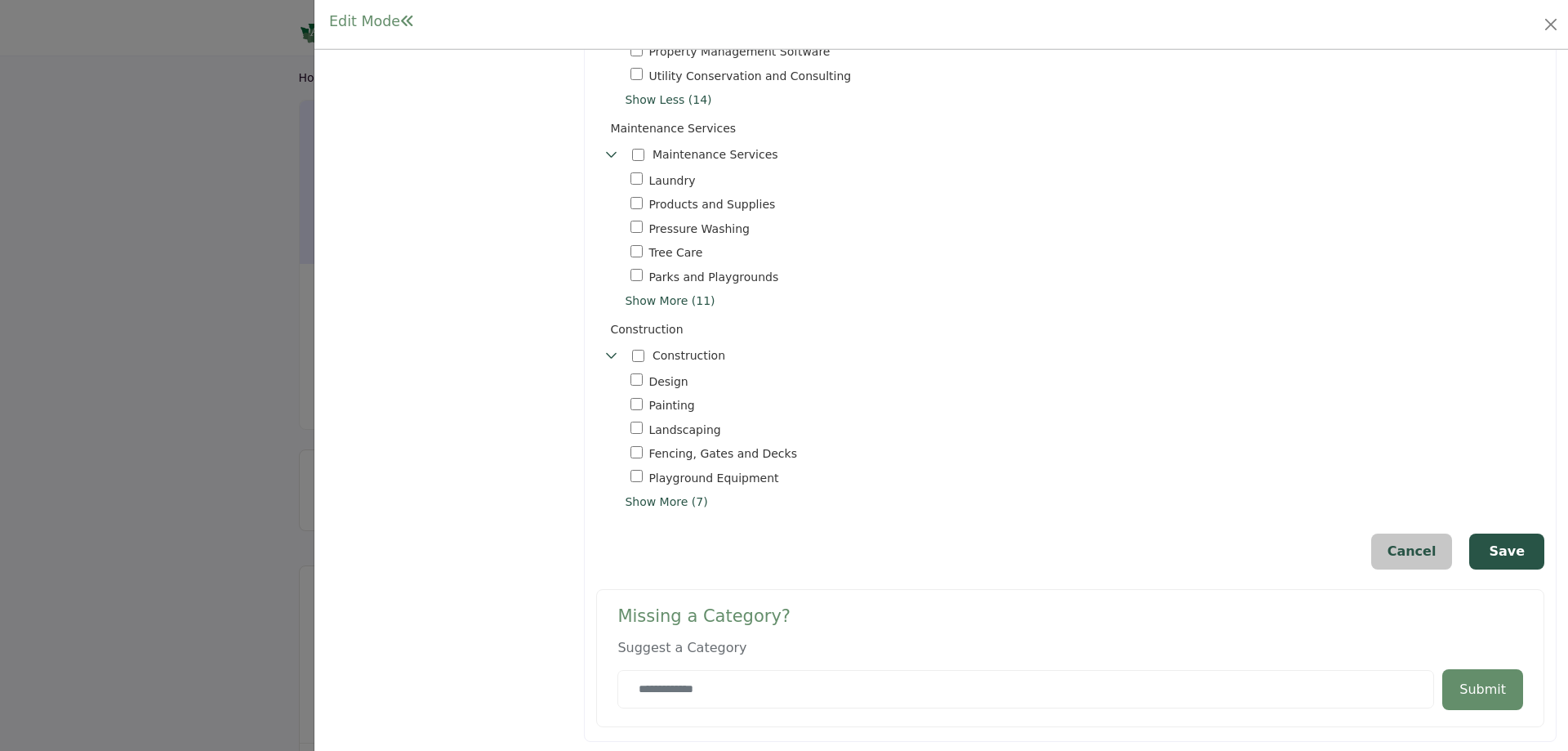
click at [670, 298] on span "Show More (11)" at bounding box center [1084, 301] width 920 height 17
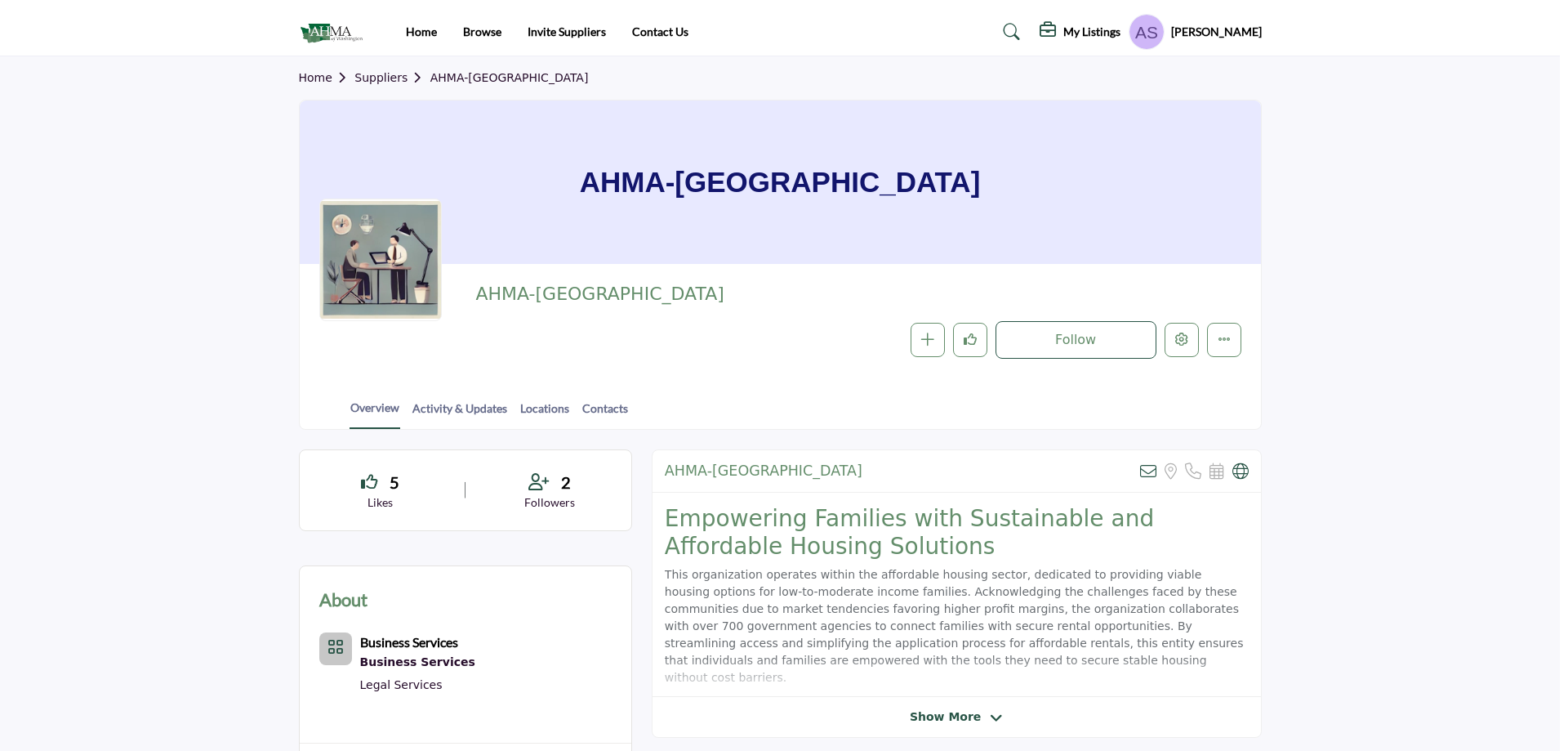
click at [169, 412] on div at bounding box center [784, 376] width 1568 height 751
